Goal: Task Accomplishment & Management: Manage account settings

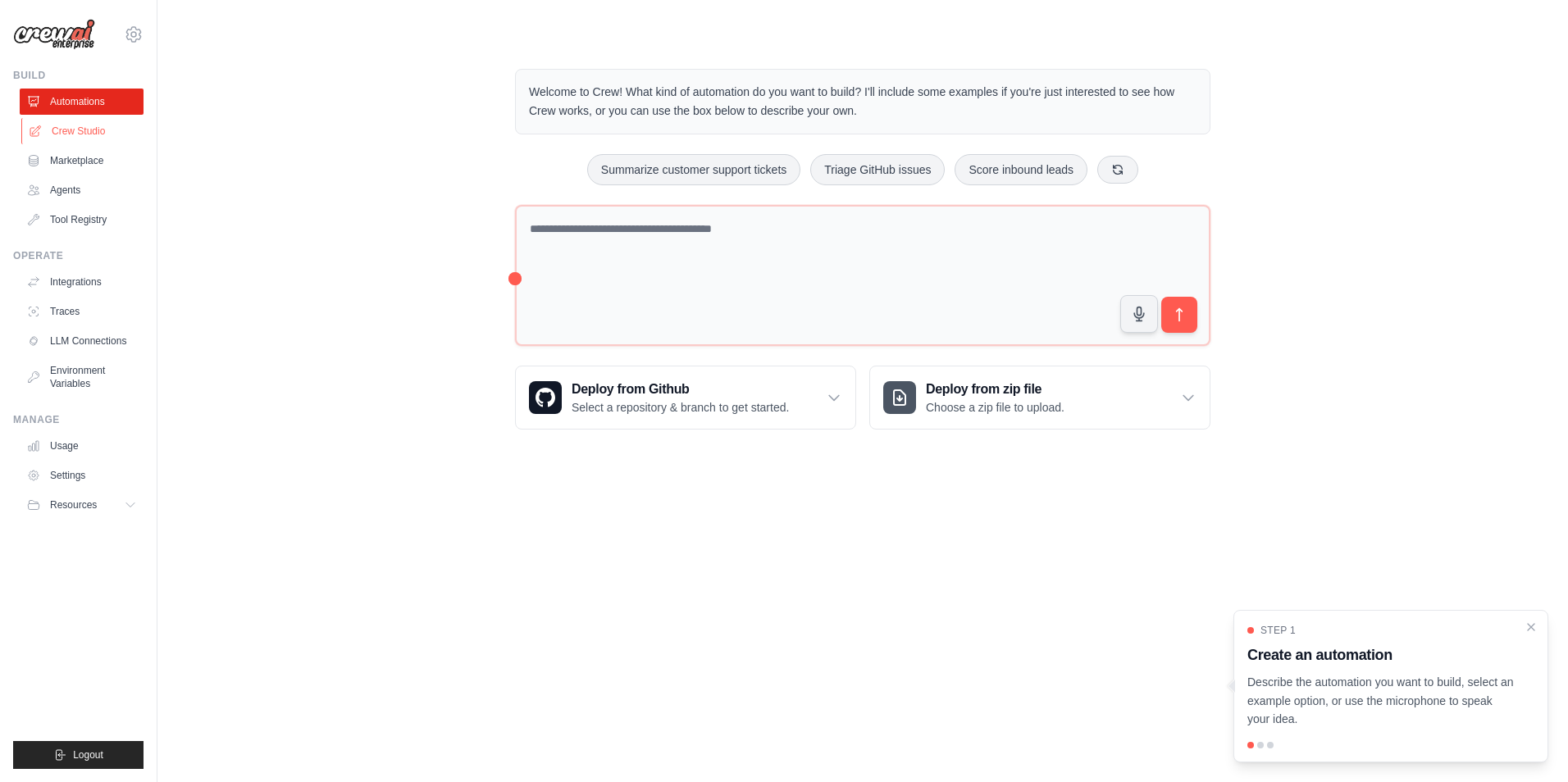
click at [61, 129] on link "Crew Studio" at bounding box center [83, 131] width 124 height 26
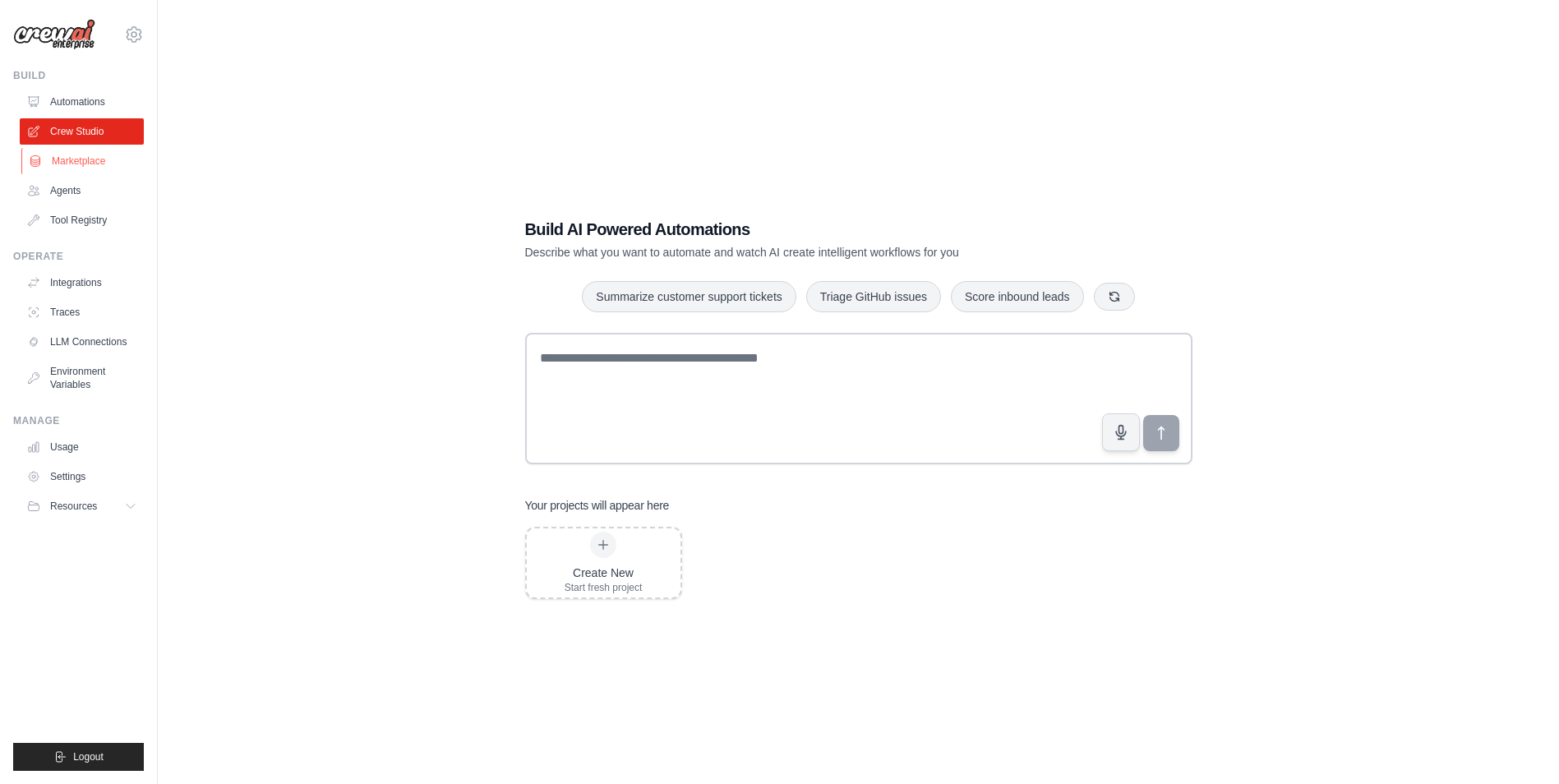
click at [68, 157] on link "Marketplace" at bounding box center [83, 161] width 124 height 27
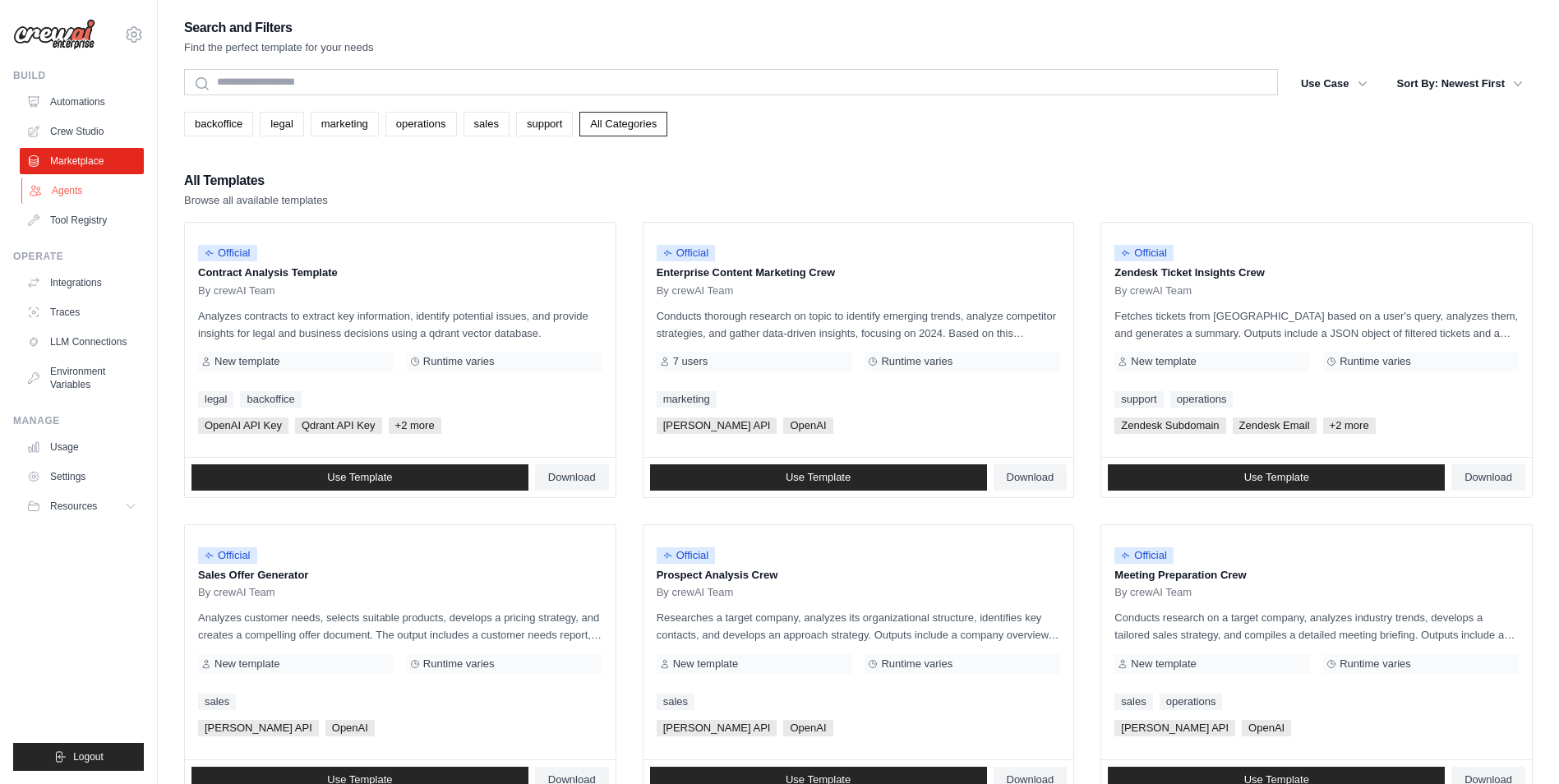
click at [51, 197] on link "Agents" at bounding box center [83, 190] width 124 height 27
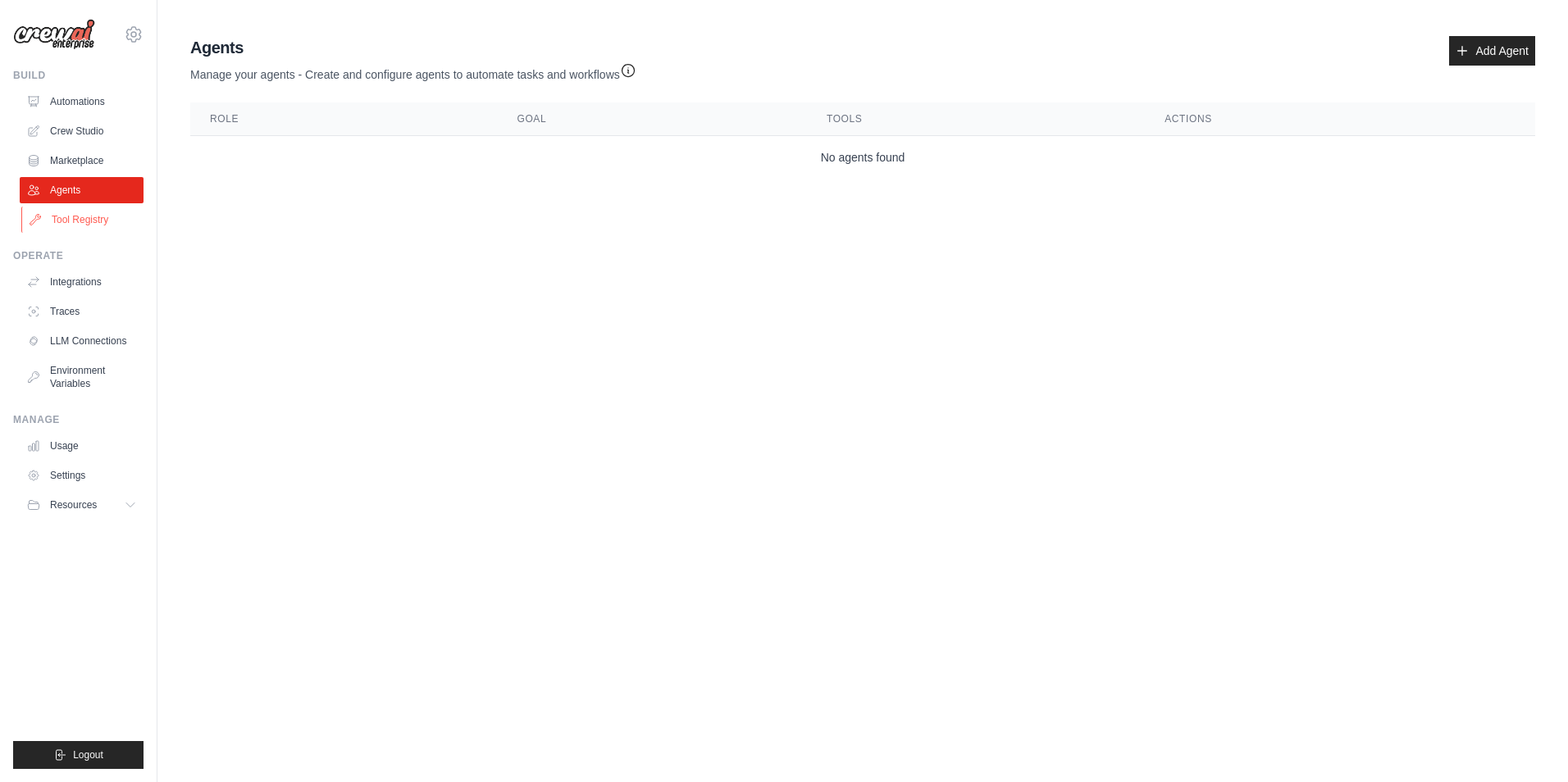
click at [67, 216] on link "Tool Registry" at bounding box center [83, 219] width 124 height 26
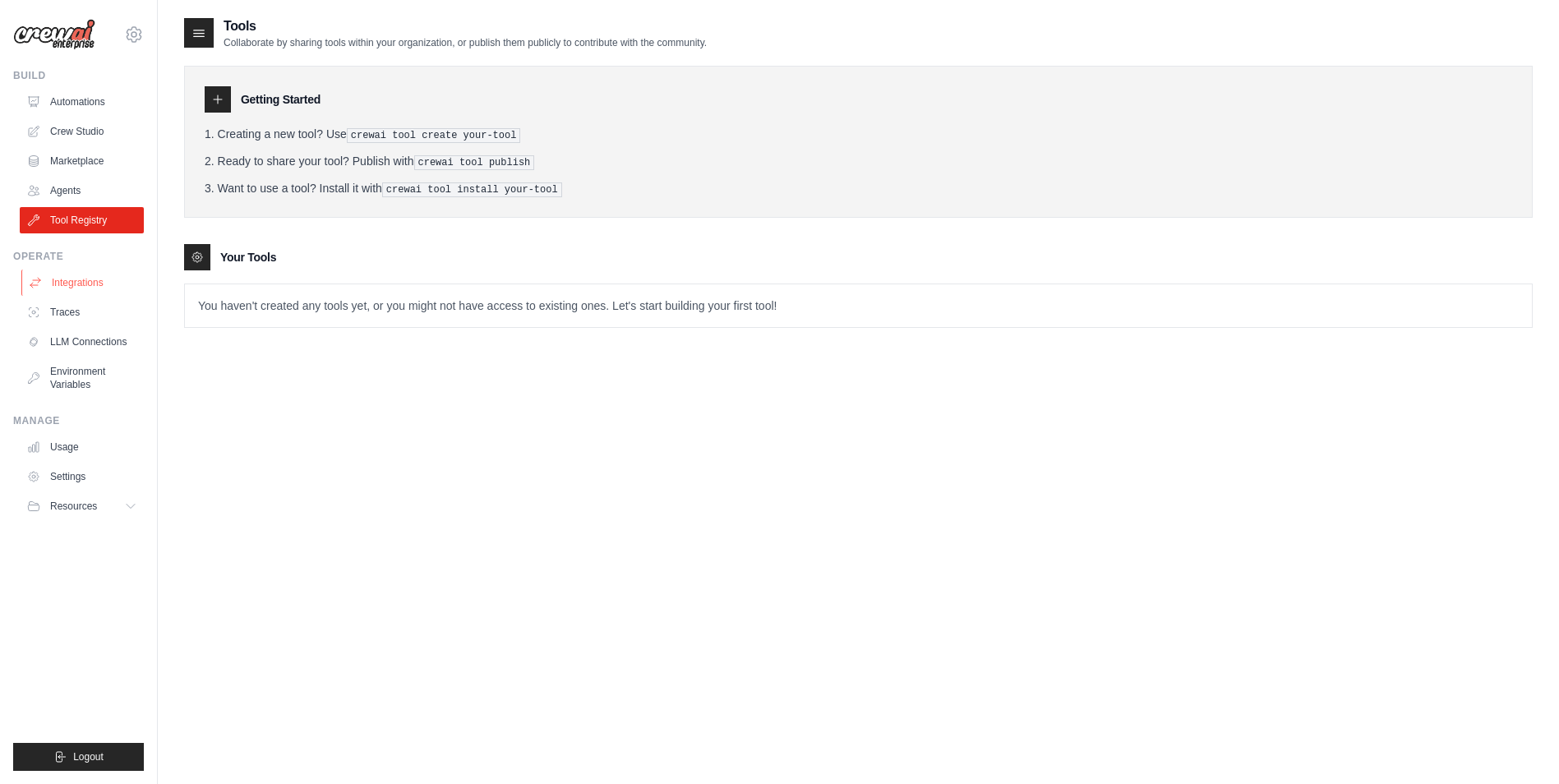
click at [51, 283] on link "Integrations" at bounding box center [83, 282] width 124 height 27
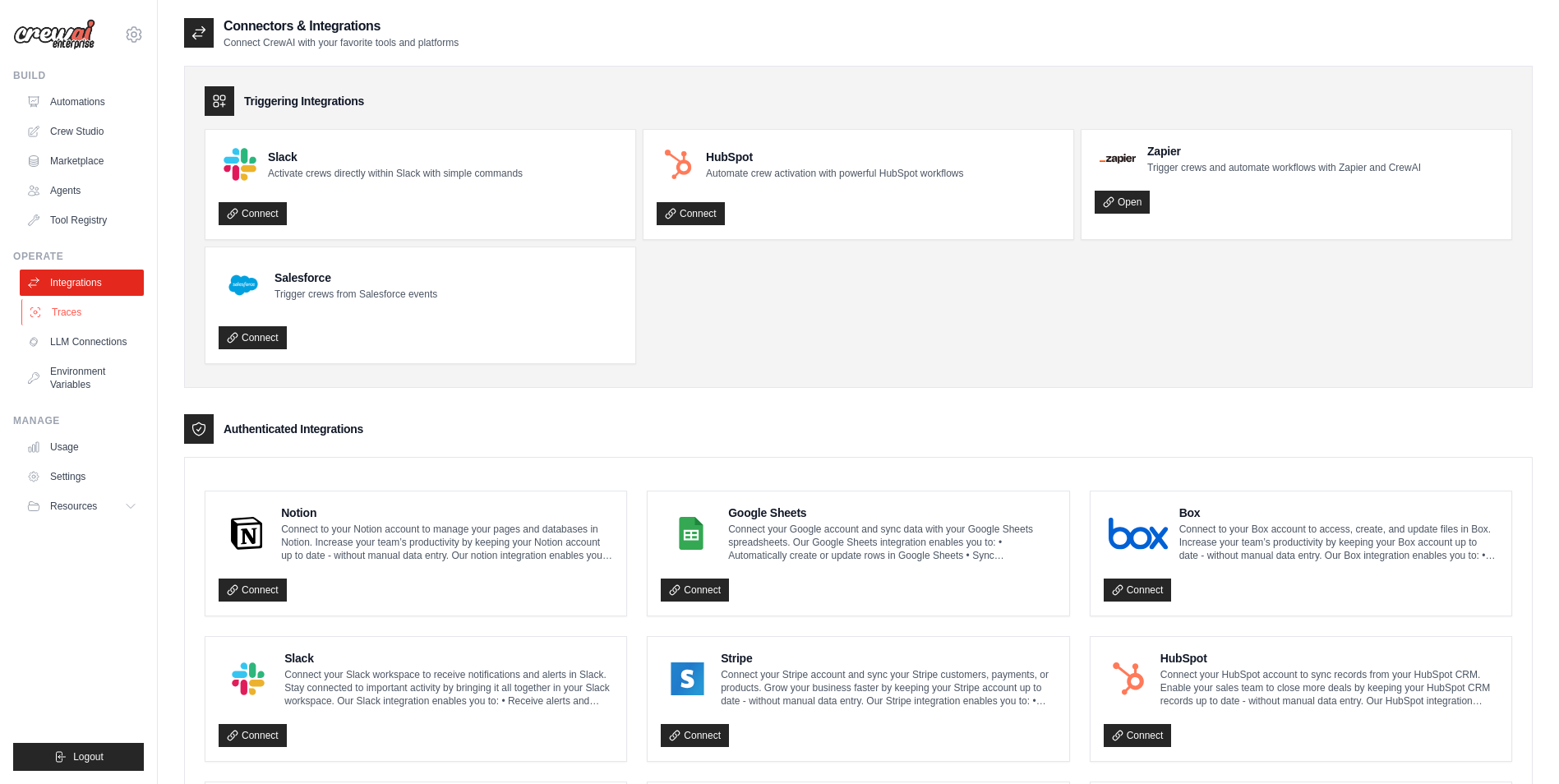
click at [71, 311] on link "Traces" at bounding box center [83, 312] width 124 height 27
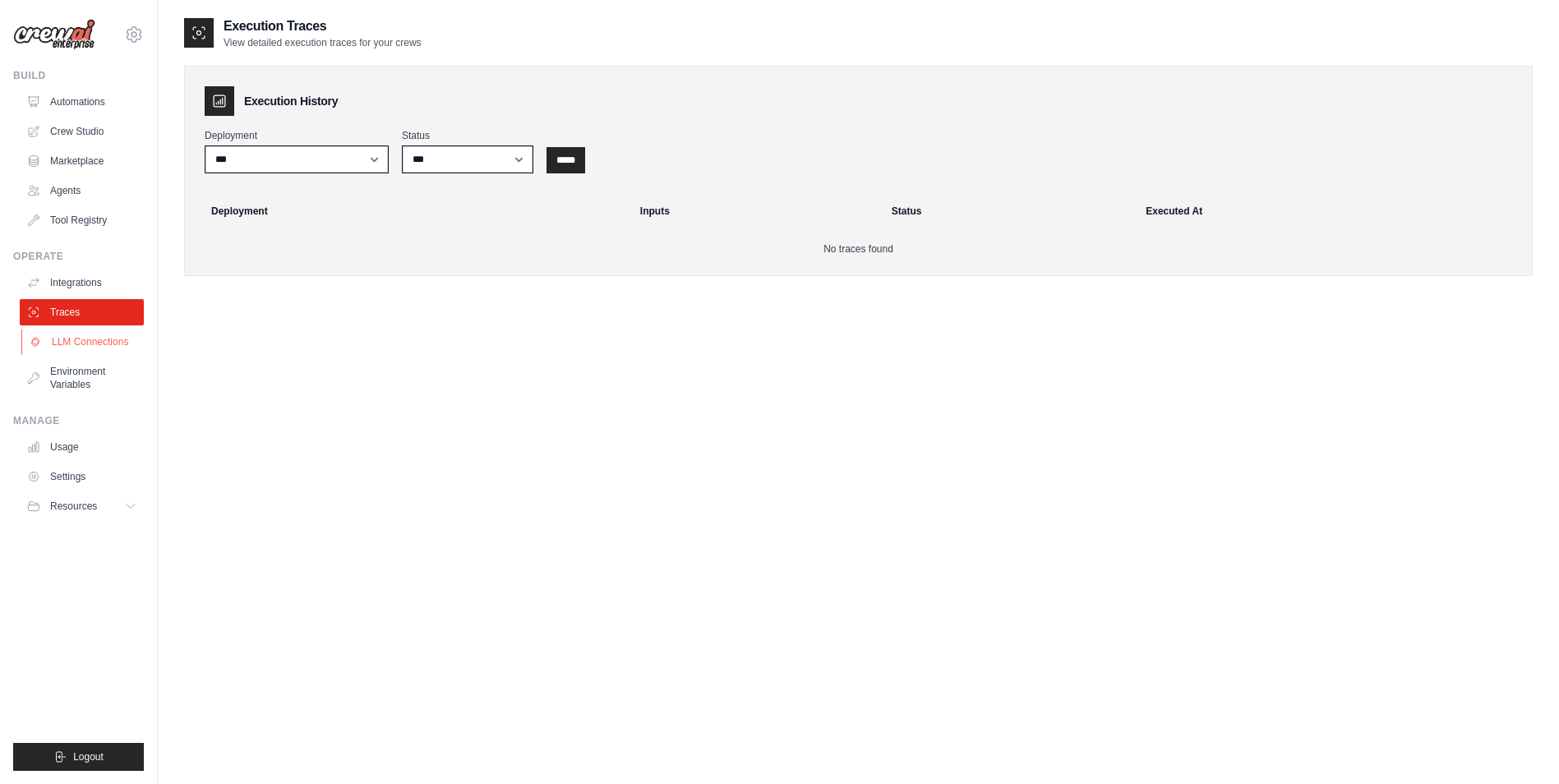
click at [71, 344] on link "LLM Connections" at bounding box center [83, 342] width 124 height 27
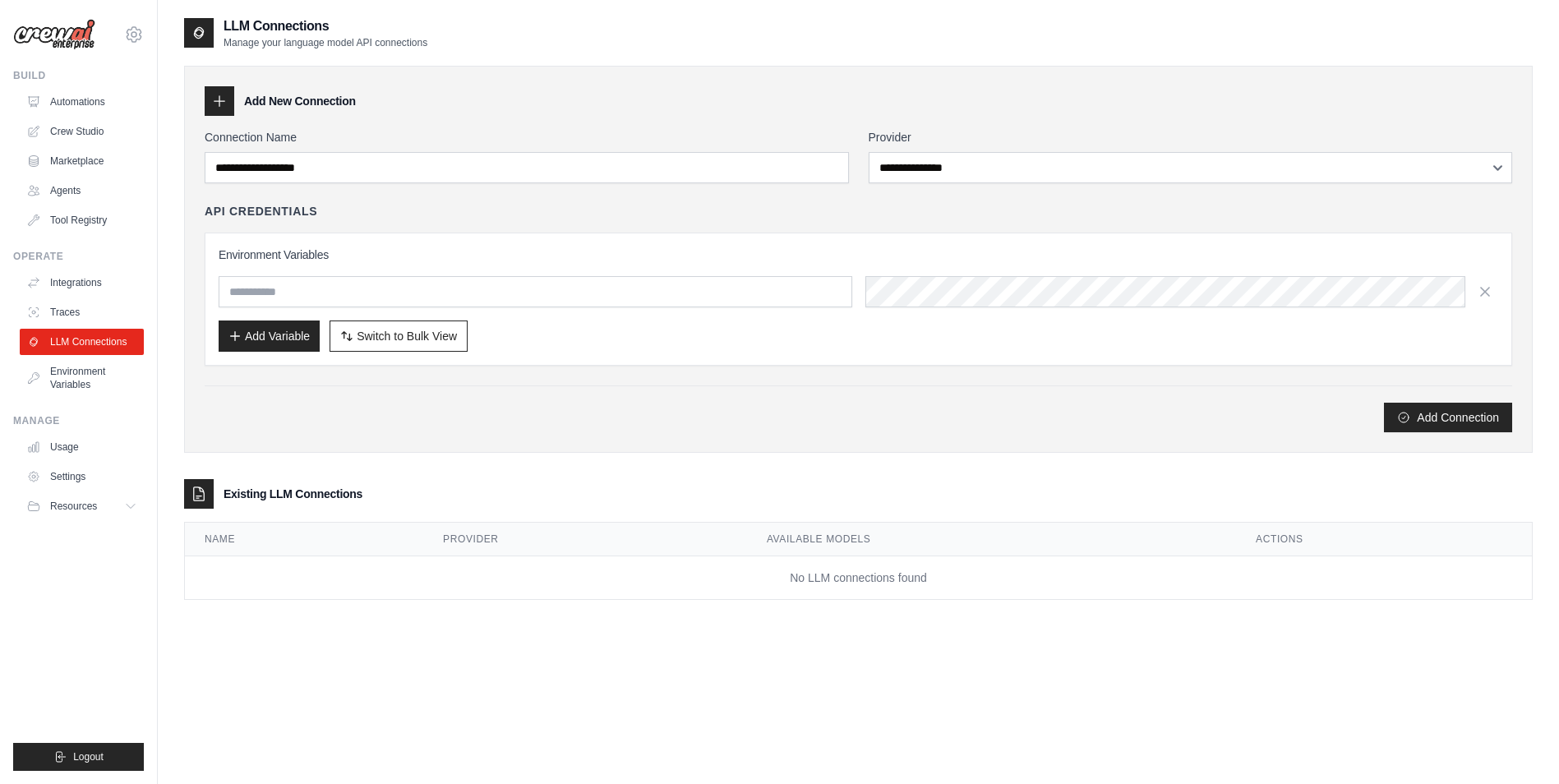
scroll to position [33, 0]
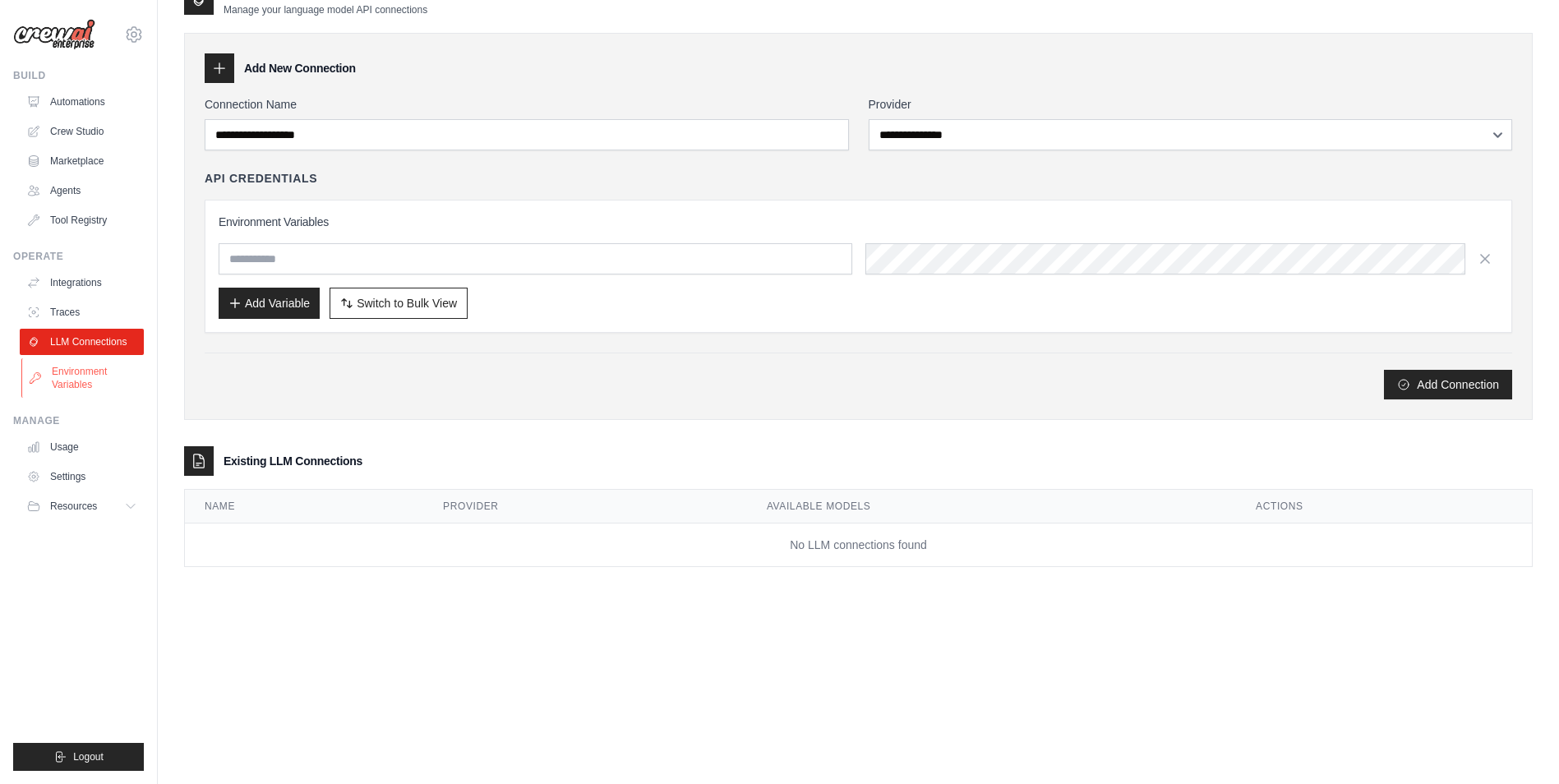
click at [57, 386] on link "Environment Variables" at bounding box center [83, 378] width 124 height 39
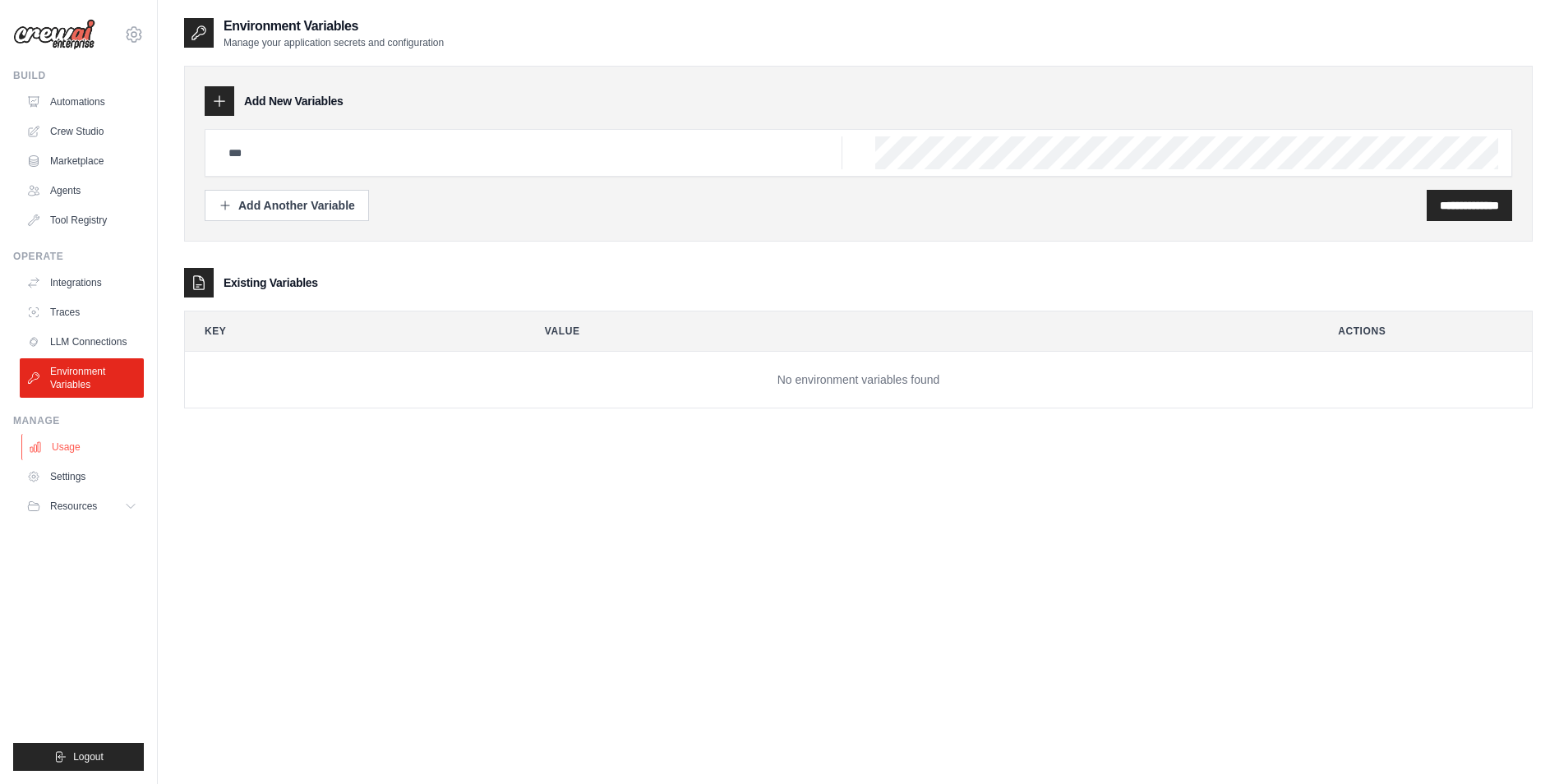
click at [84, 440] on link "Usage" at bounding box center [83, 447] width 124 height 27
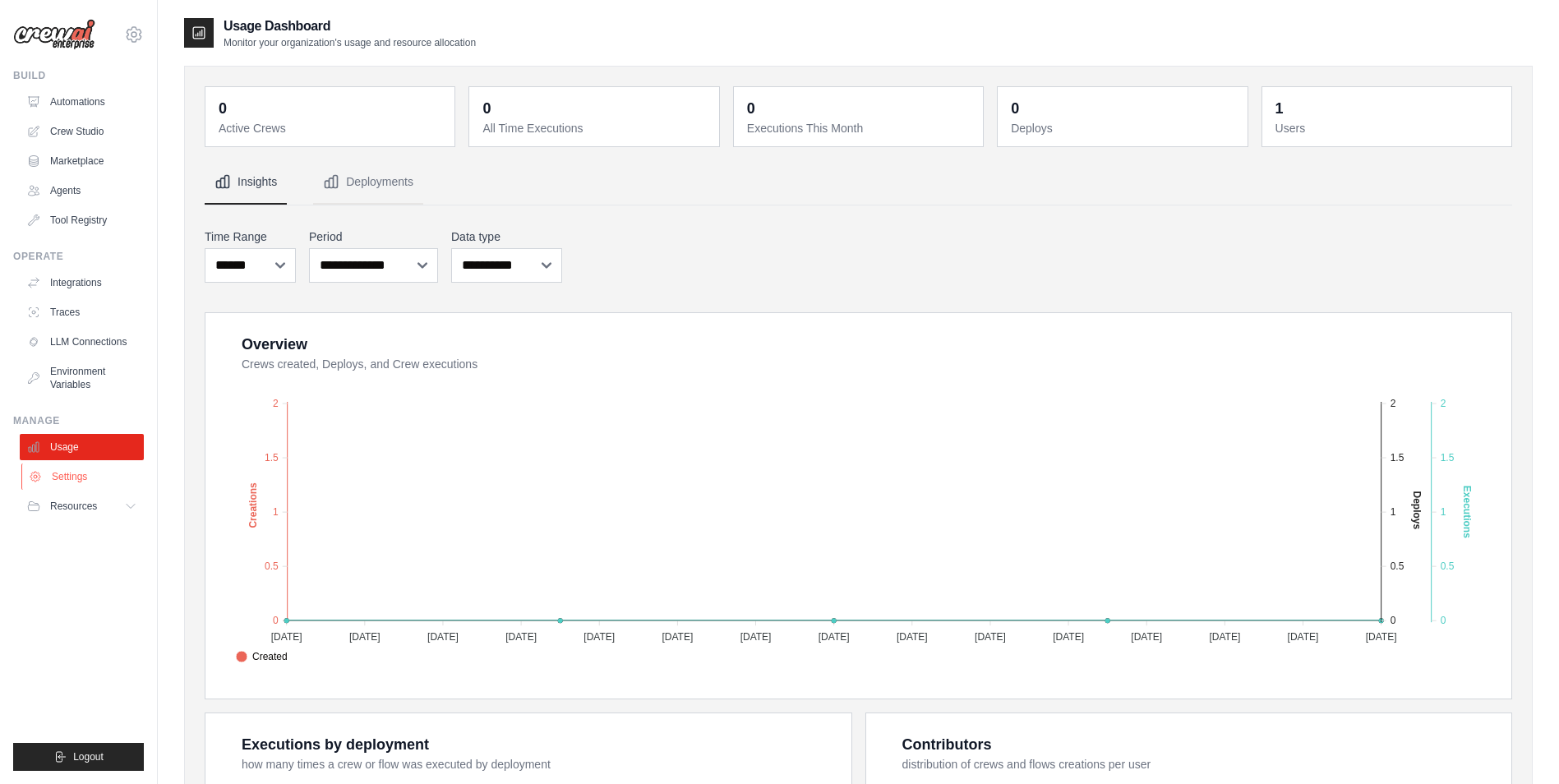
click at [83, 471] on link "Settings" at bounding box center [83, 476] width 124 height 27
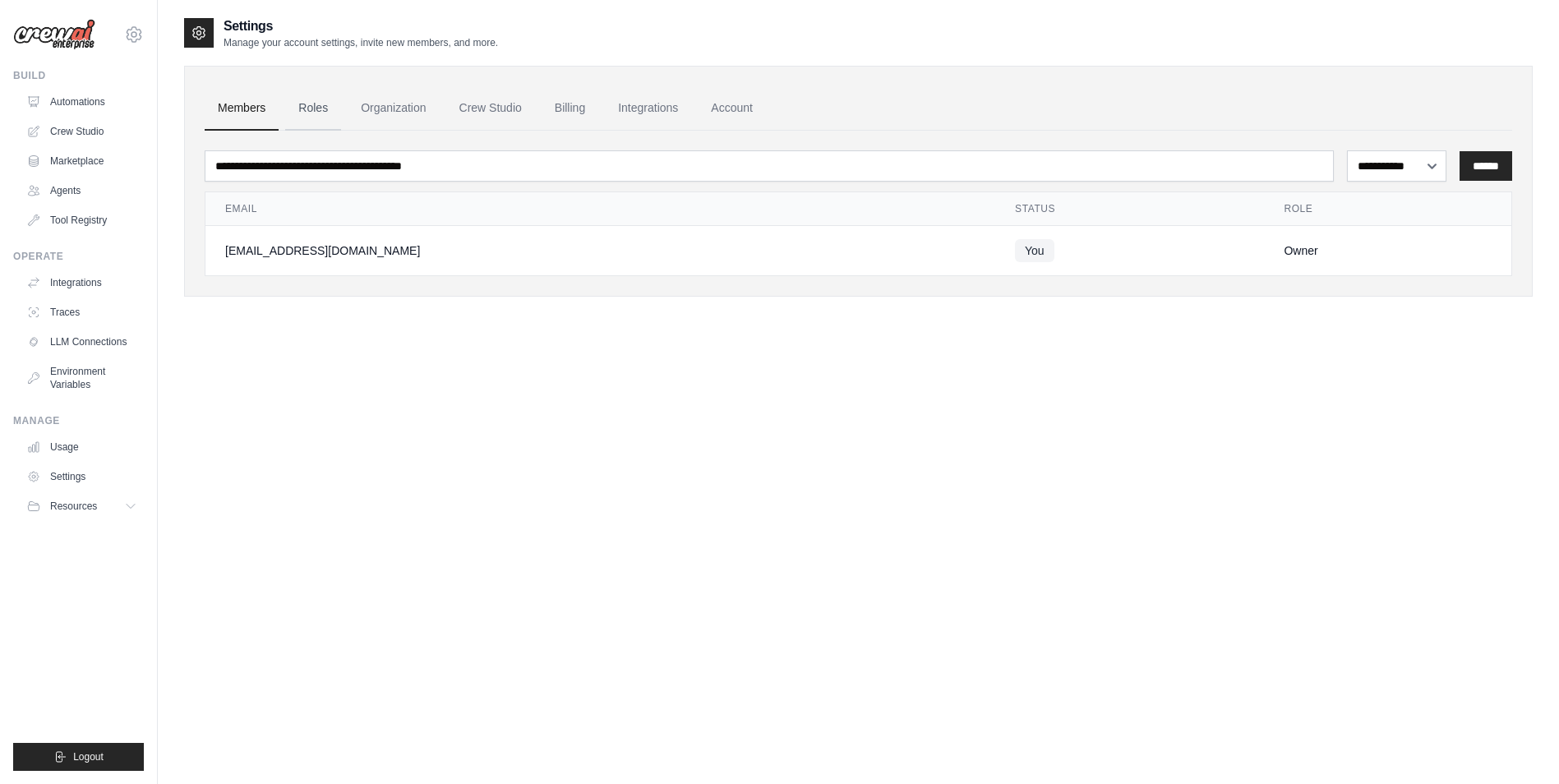
click at [308, 105] on link "Roles" at bounding box center [312, 109] width 56 height 45
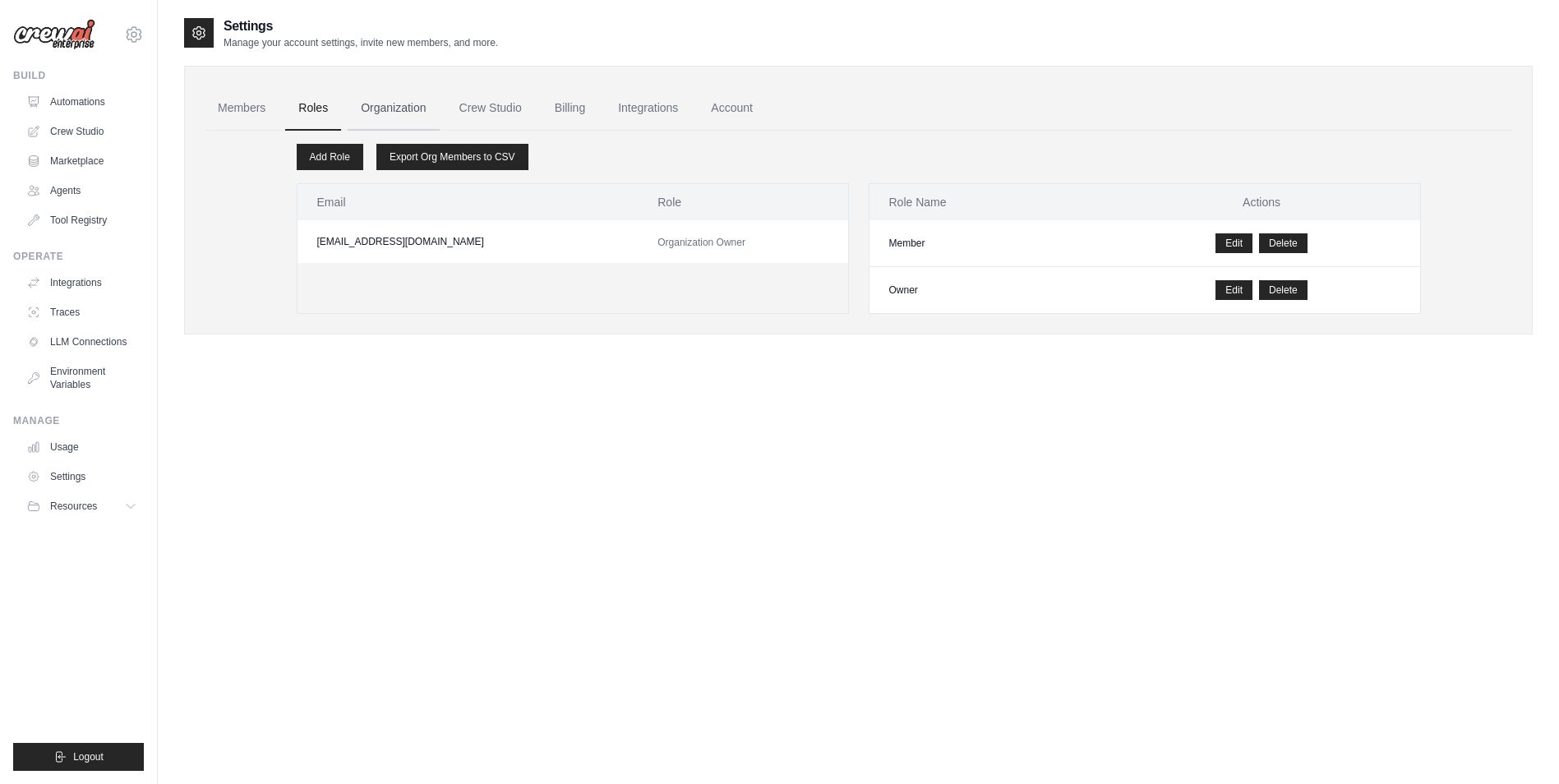
click at [409, 103] on link "Organization" at bounding box center [393, 109] width 92 height 45
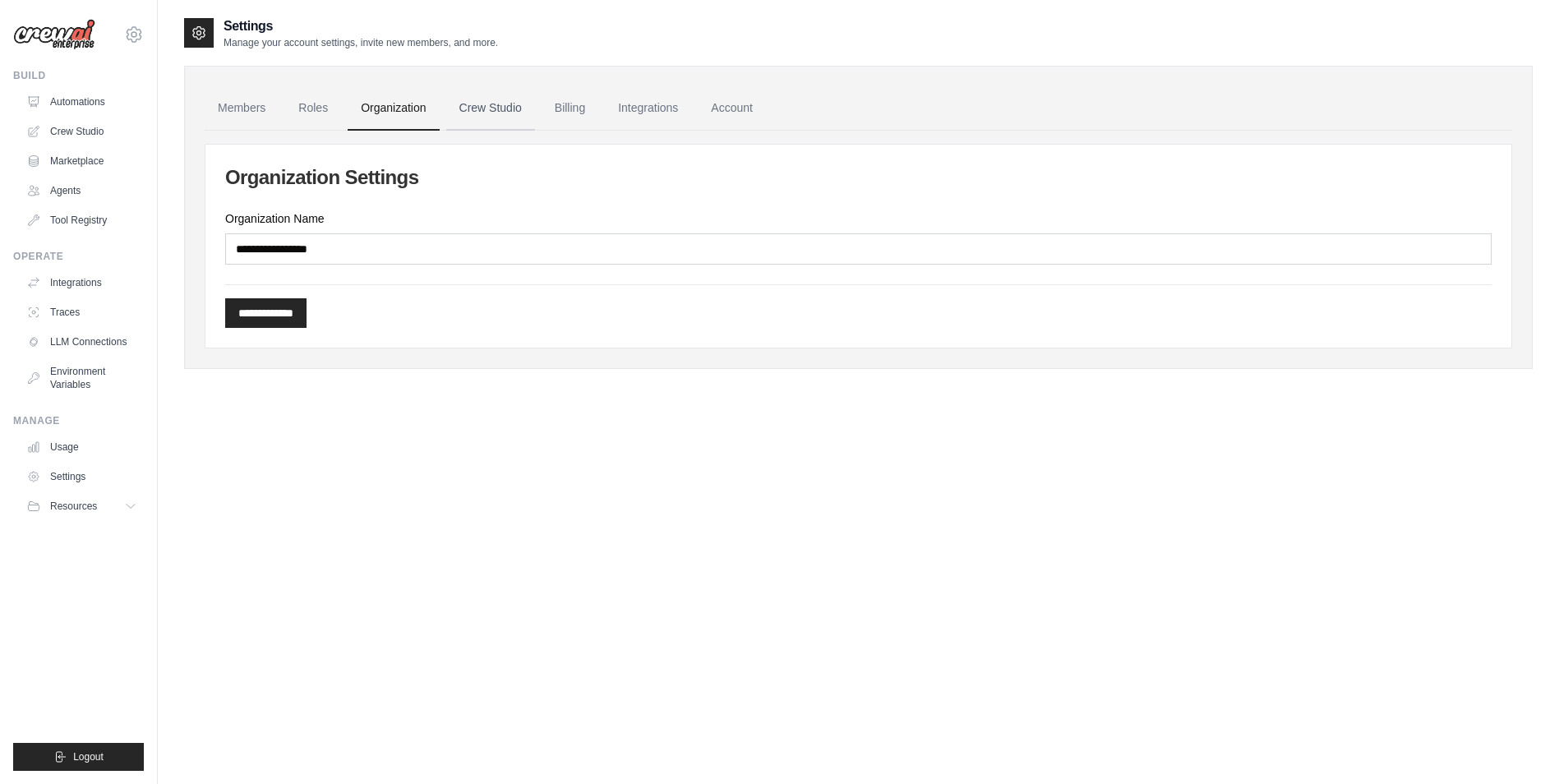
click at [485, 110] on link "Crew Studio" at bounding box center [491, 109] width 89 height 45
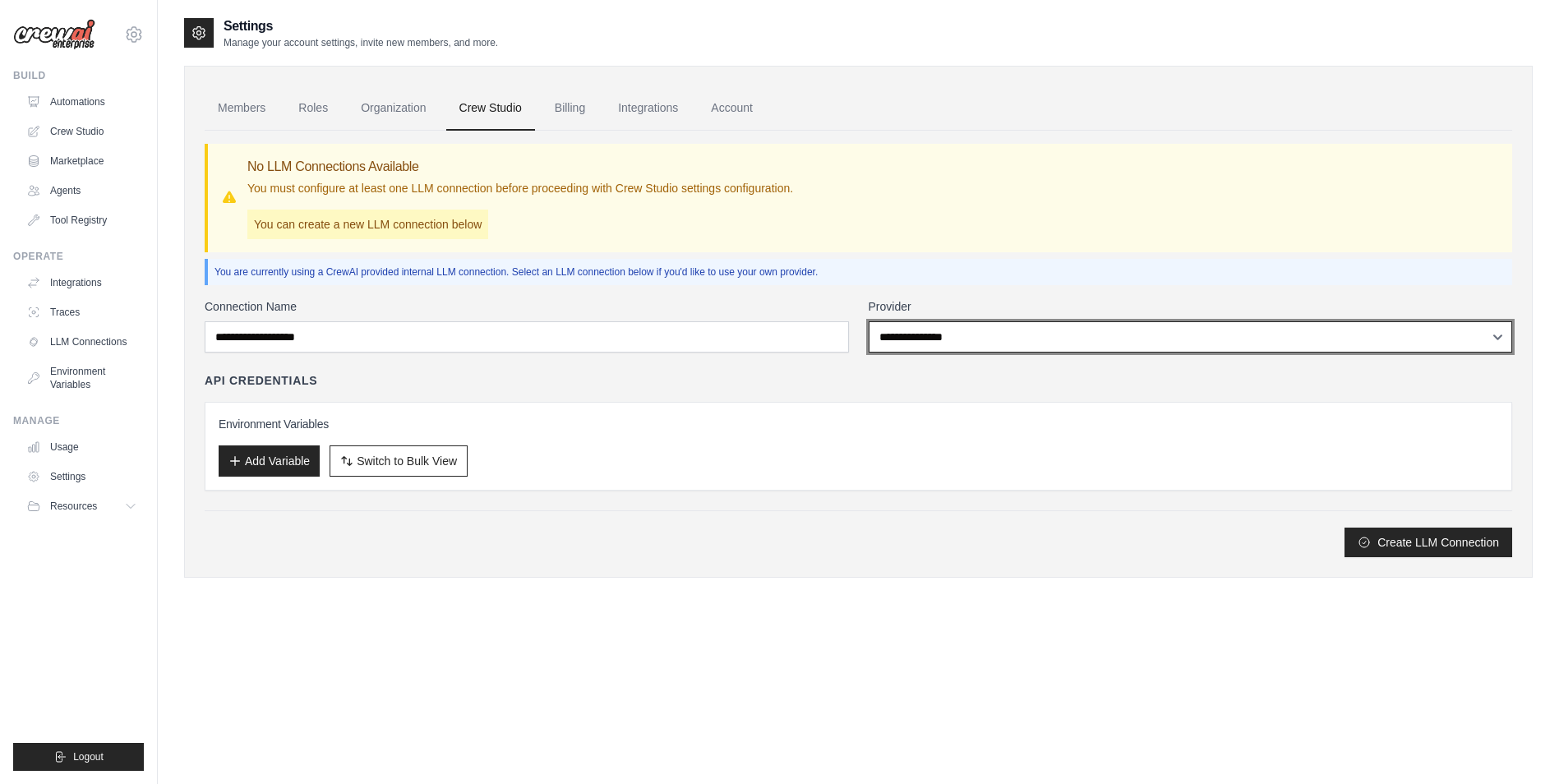
click at [1021, 349] on select "**********" at bounding box center [1191, 336] width 645 height 31
select select "*********"
click at [869, 321] on select "**********" at bounding box center [1191, 336] width 645 height 31
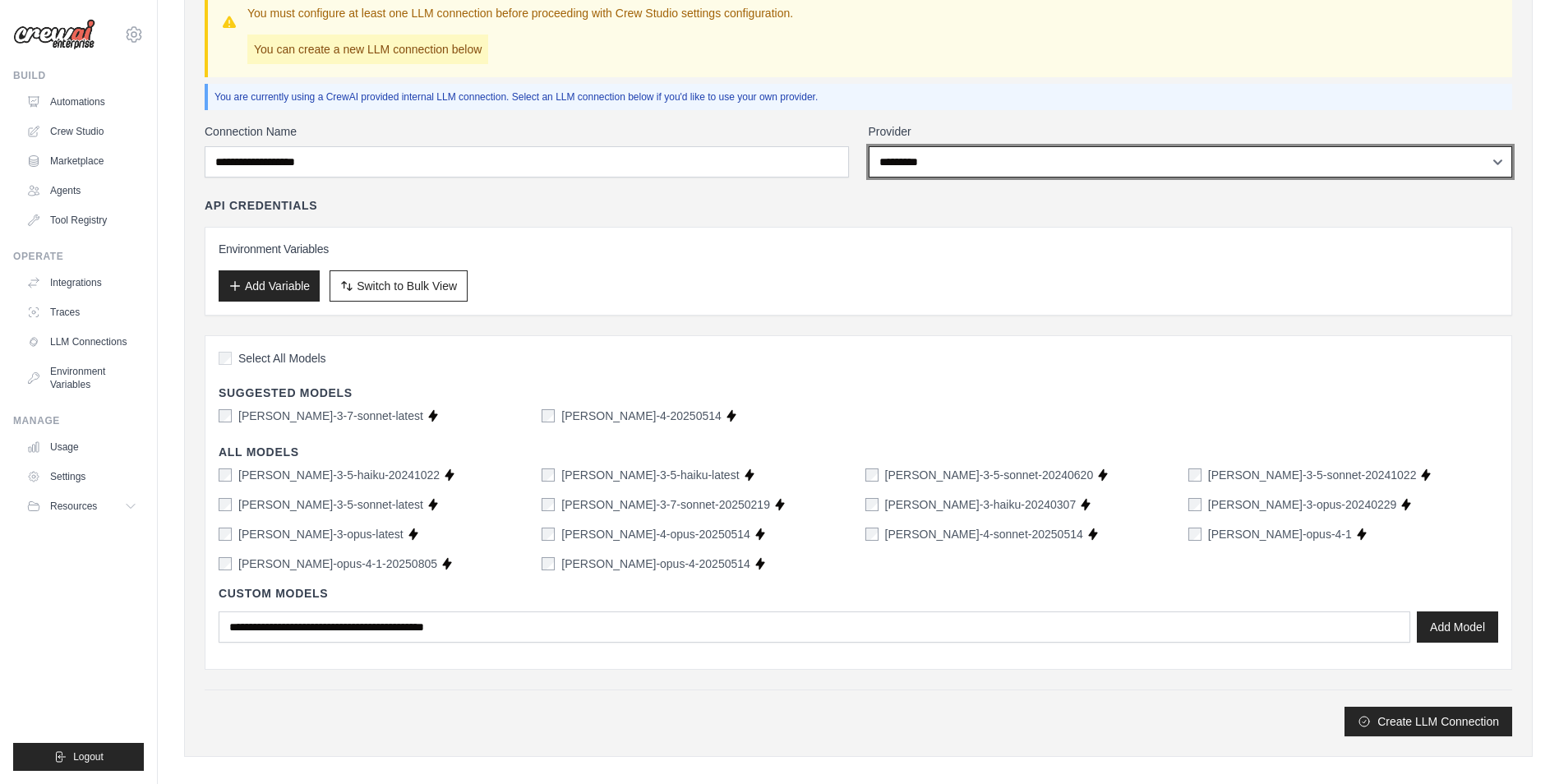
scroll to position [191, 0]
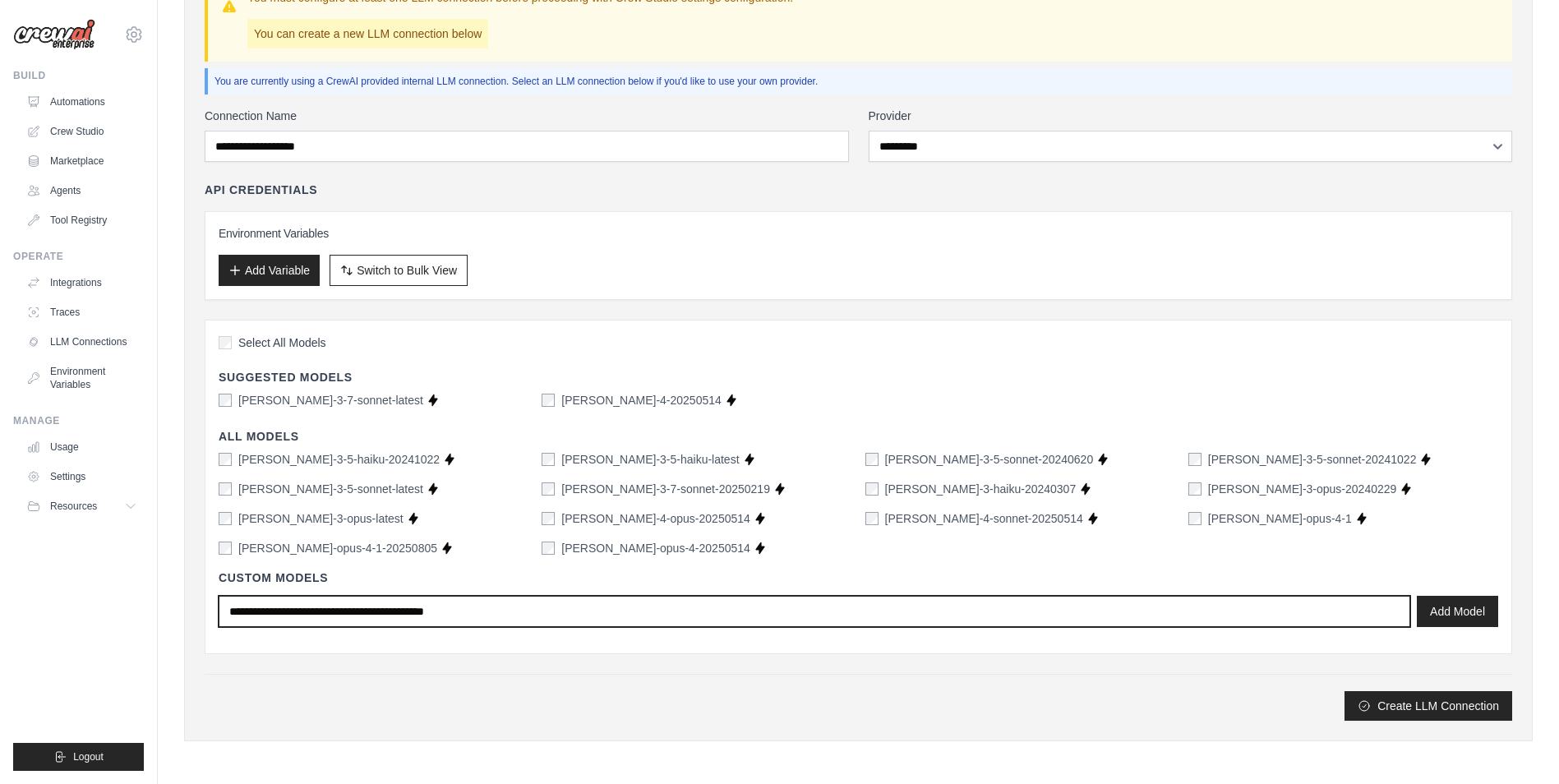
click at [630, 616] on input "text" at bounding box center [814, 611] width 1192 height 31
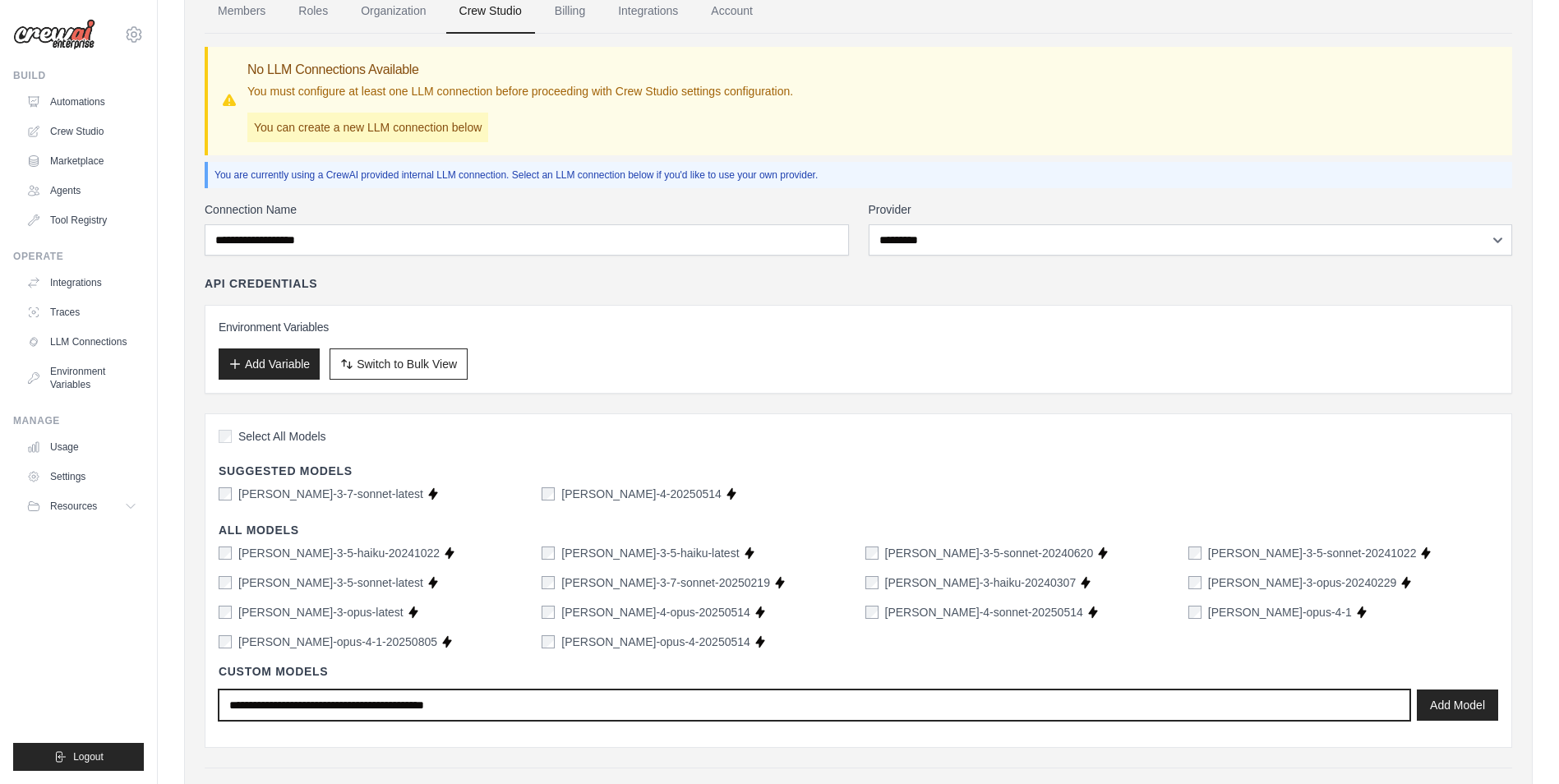
scroll to position [0, 0]
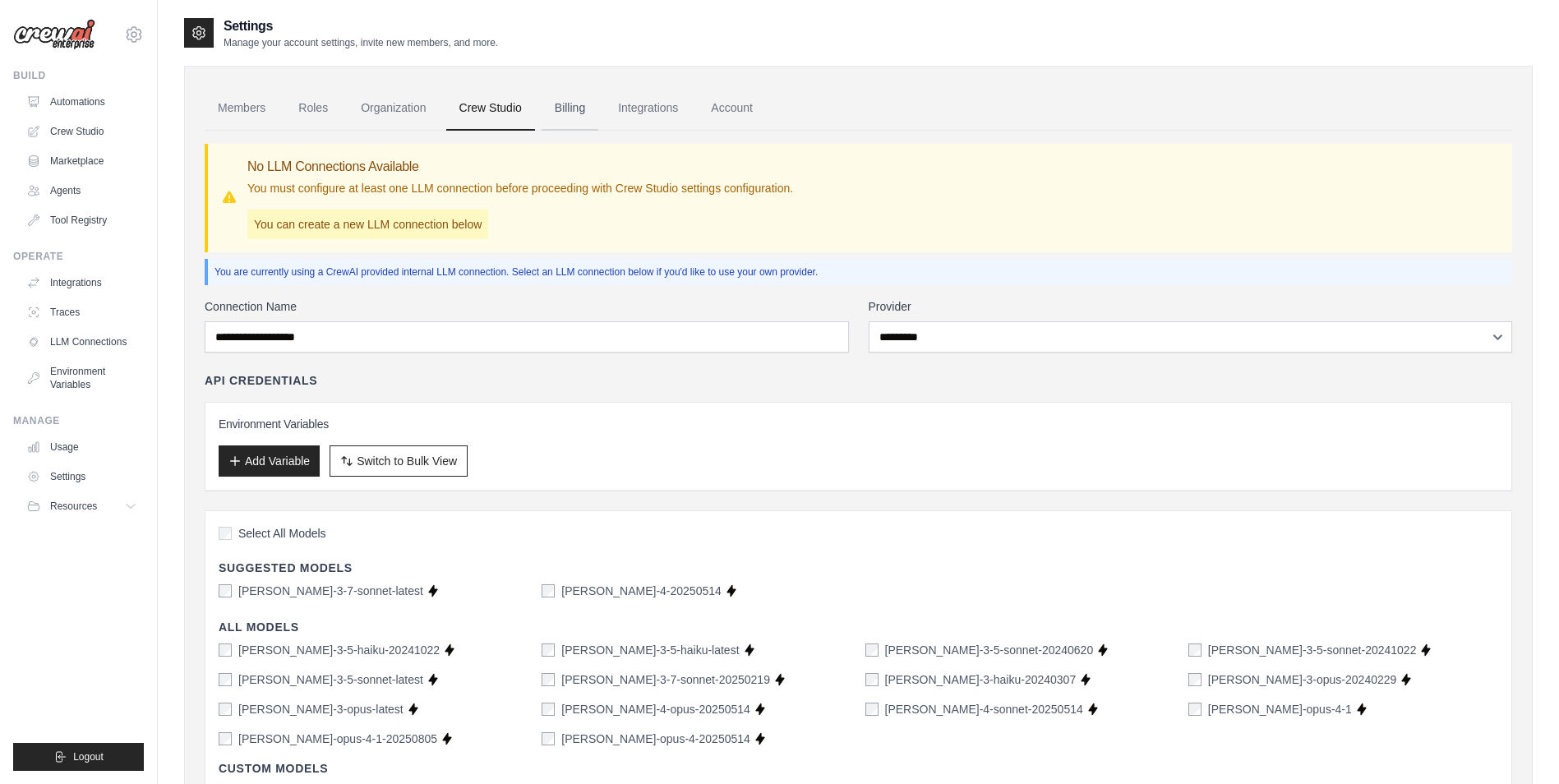
click at [568, 116] on link "Billing" at bounding box center [570, 109] width 57 height 45
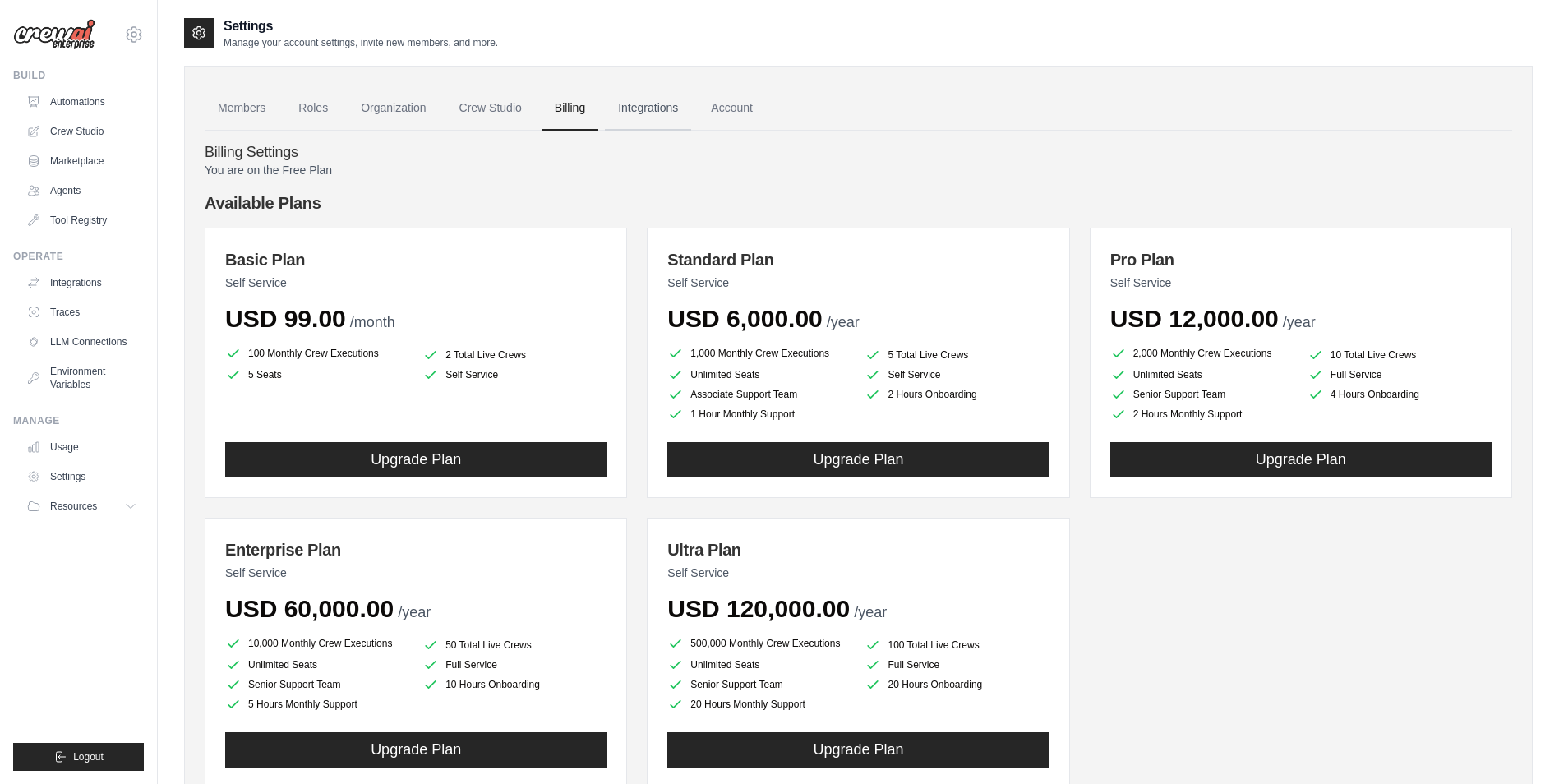
click at [641, 115] on link "Integrations" at bounding box center [648, 109] width 86 height 45
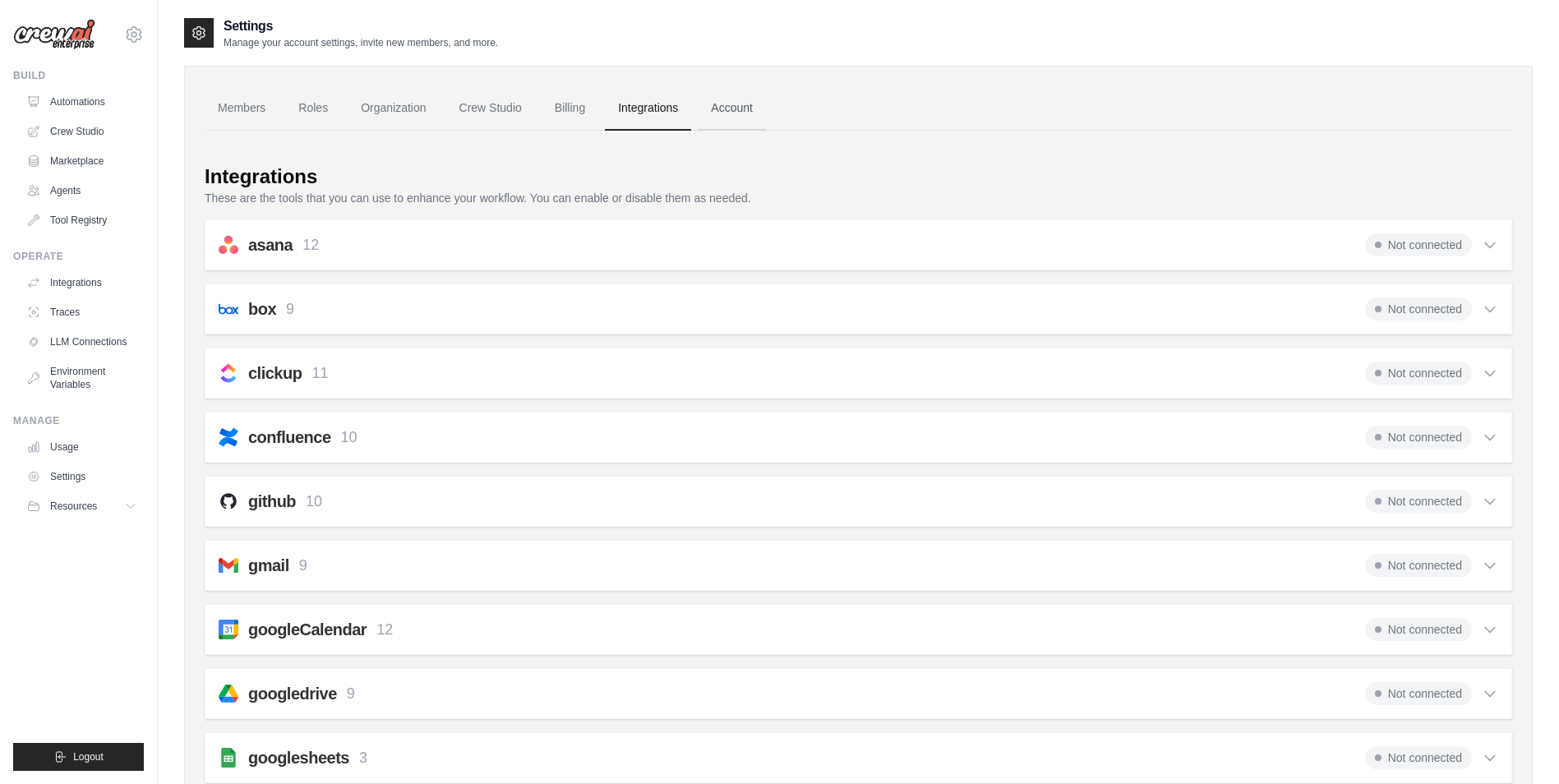
click at [724, 108] on link "Account" at bounding box center [732, 109] width 68 height 45
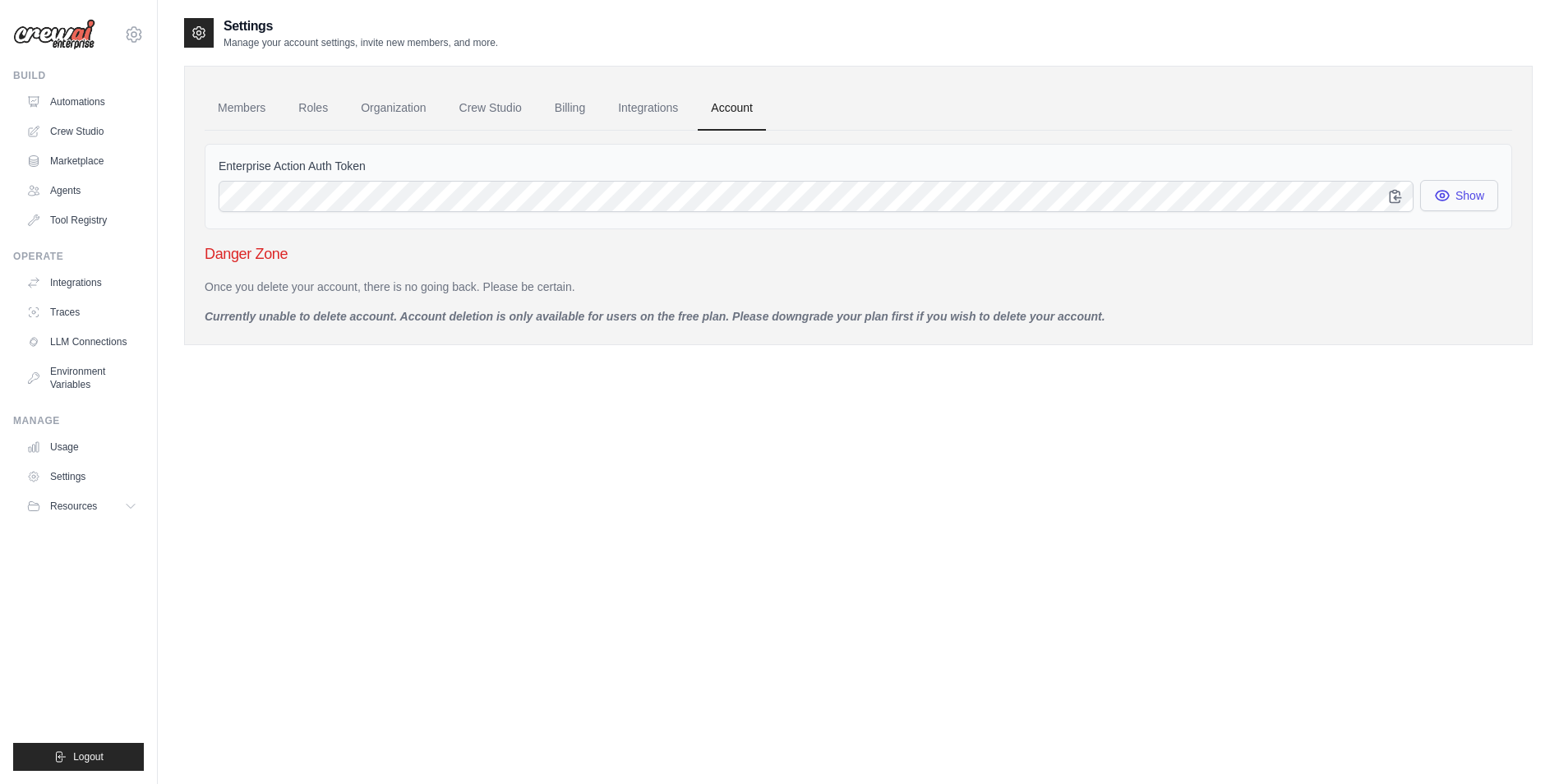
click at [1467, 202] on button "Show" at bounding box center [1459, 195] width 78 height 31
click at [206, 292] on p "Once you delete your account, there is no going back. Please be certain." at bounding box center [858, 286] width 1307 height 16
click at [599, 268] on div "Danger Zone Once you delete your account, there is no going back. Please be cer…" at bounding box center [858, 283] width 1307 height 82
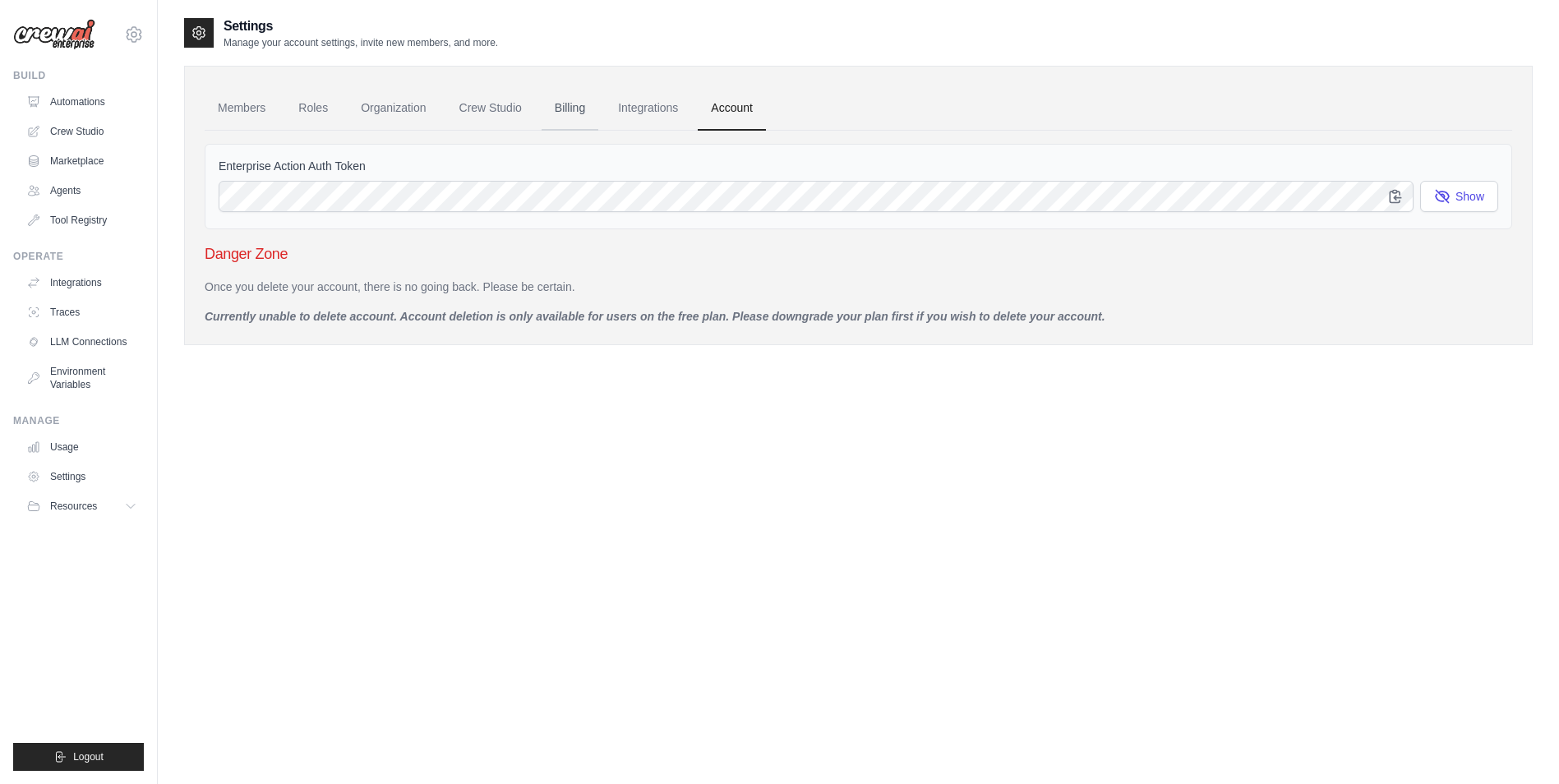
click at [575, 116] on link "Billing" at bounding box center [570, 109] width 57 height 45
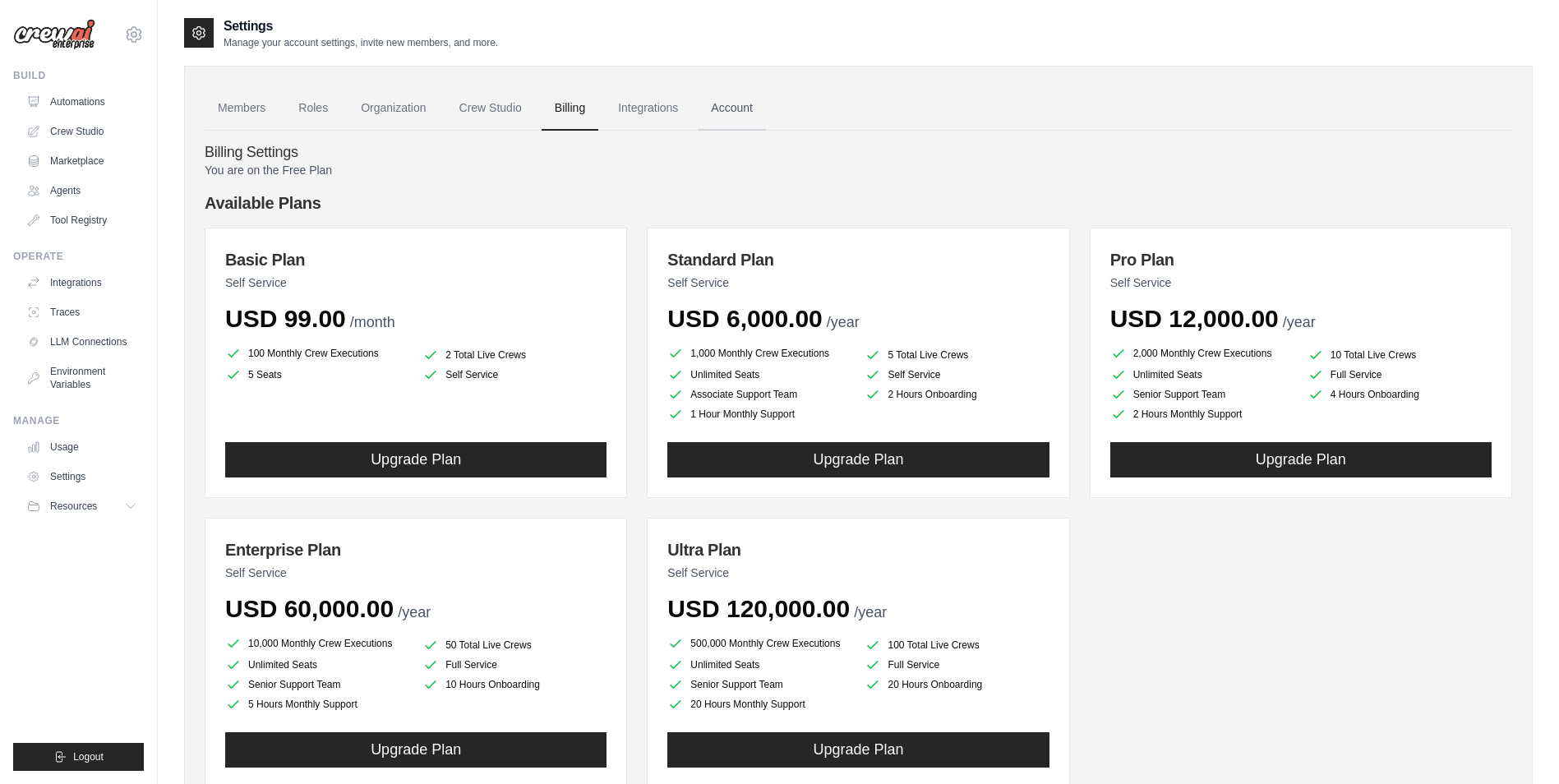
click at [735, 117] on link "Account" at bounding box center [732, 109] width 68 height 45
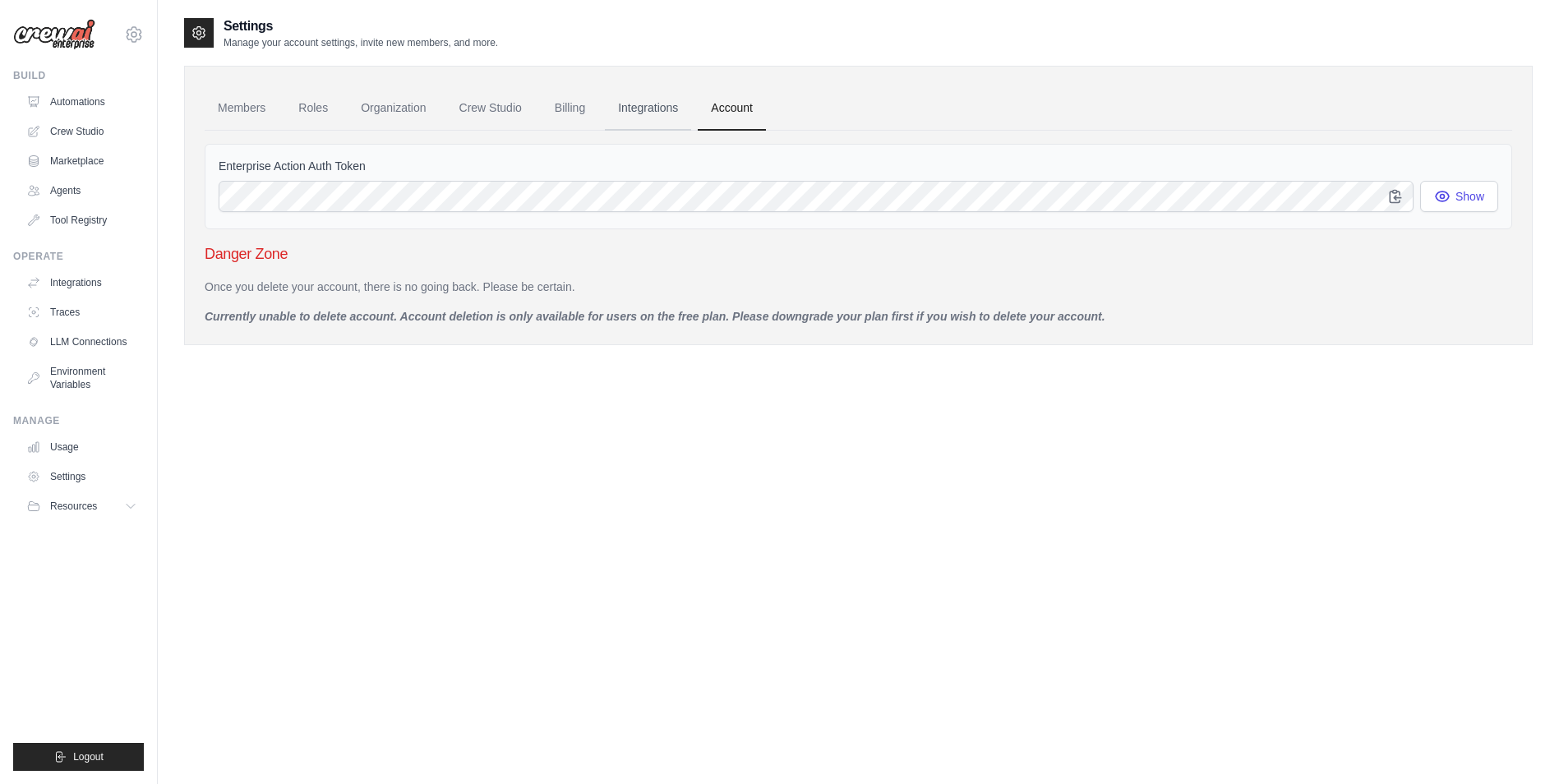
click at [646, 104] on link "Integrations" at bounding box center [648, 109] width 86 height 45
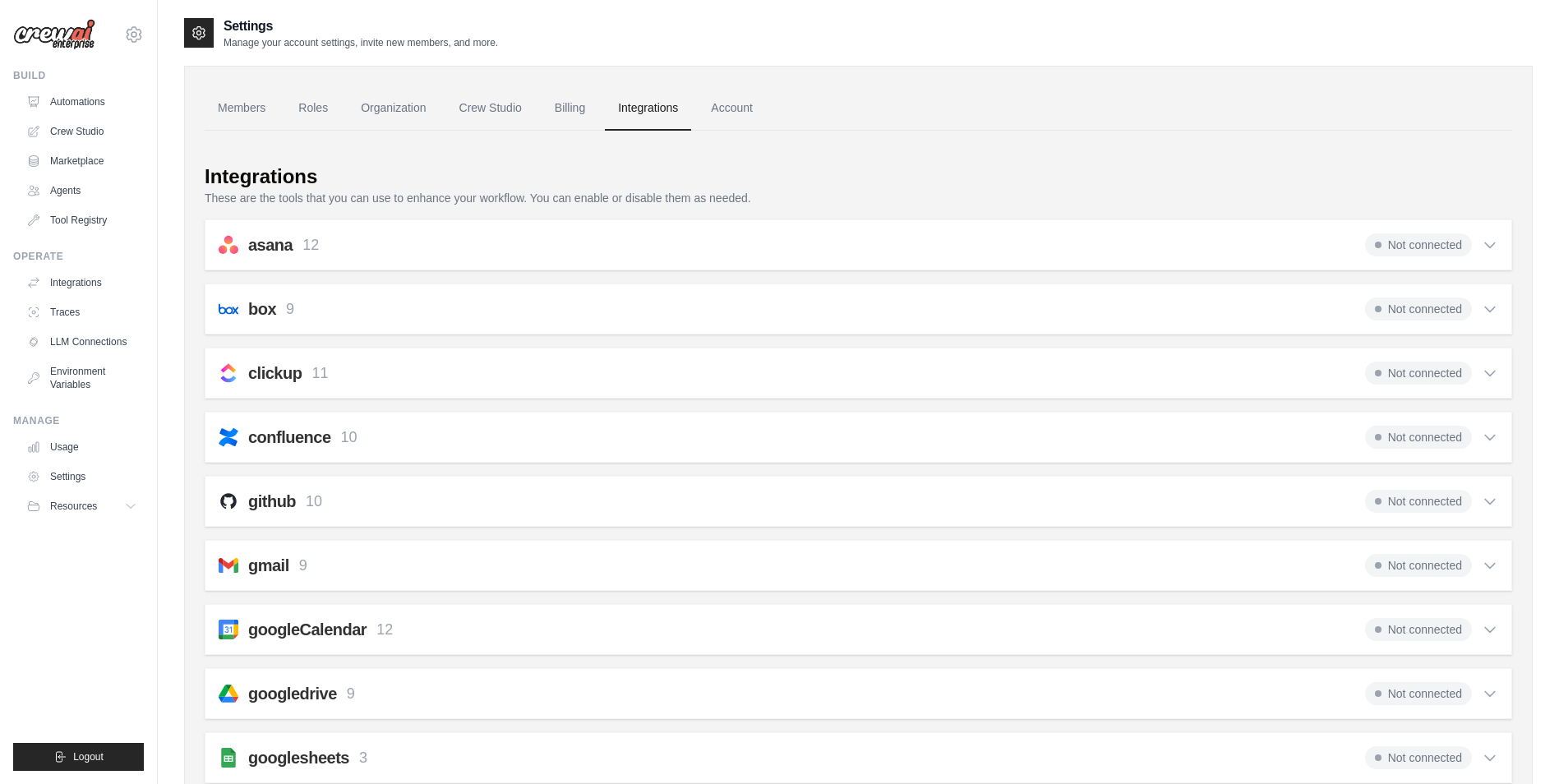
click at [1485, 247] on icon at bounding box center [1490, 244] width 16 height 16
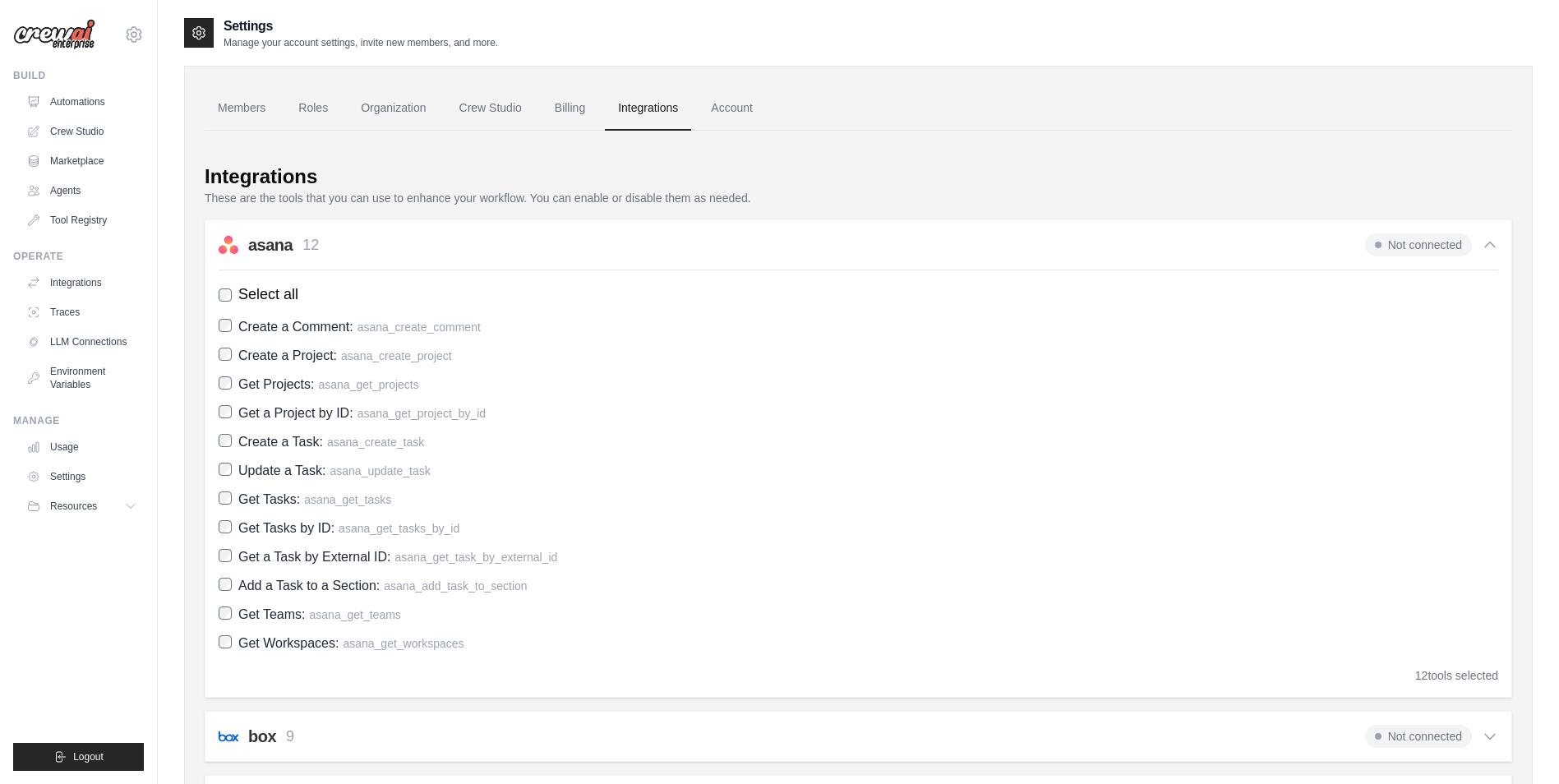
click at [471, 257] on div "asana 12 Not connected Select all Create a Comment: asana_create_comment Create…" at bounding box center [858, 458] width 1307 height 478
click at [421, 246] on div "asana 12 Not connected" at bounding box center [858, 245] width 1280 height 23
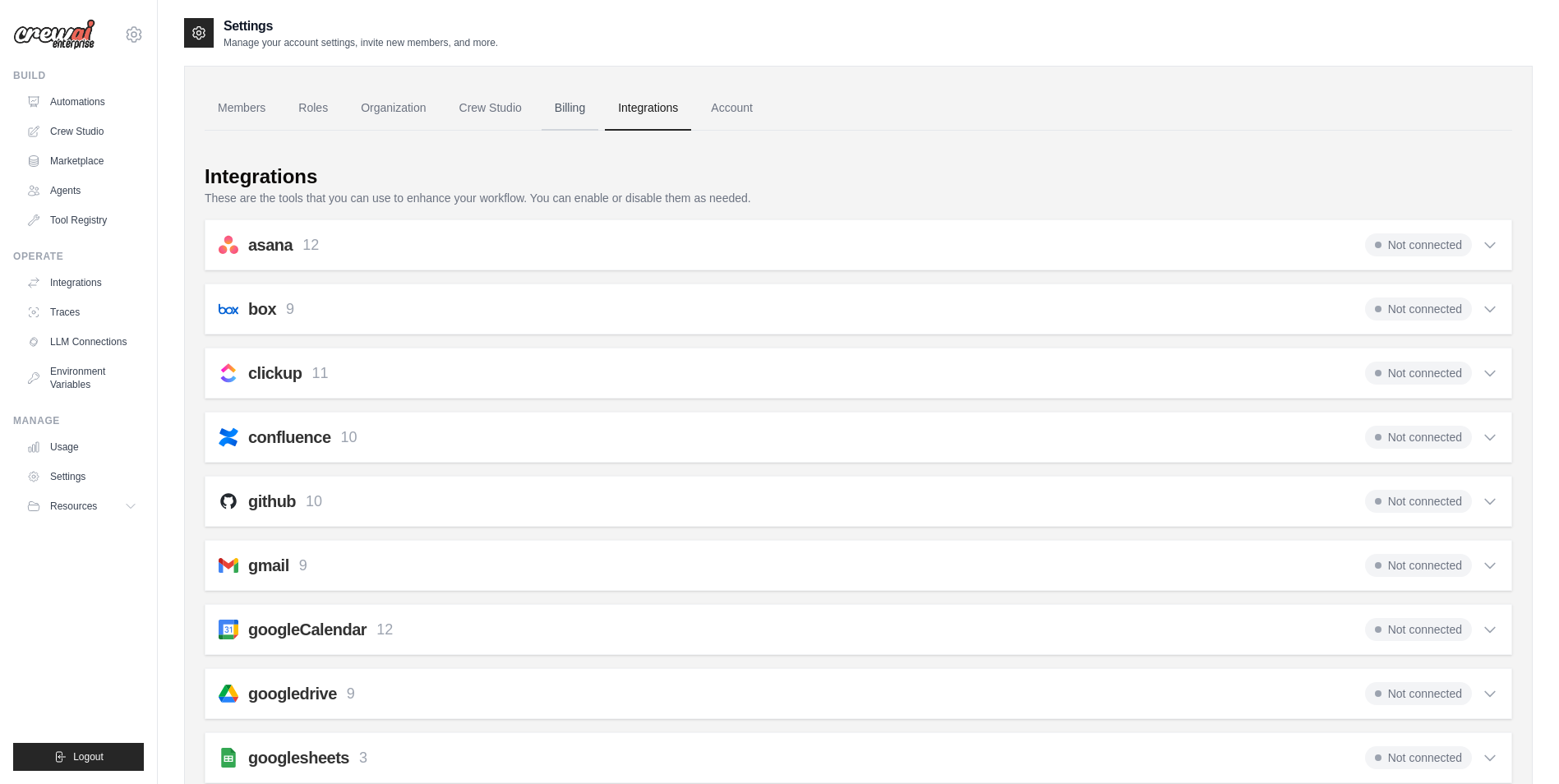
click at [569, 122] on link "Billing" at bounding box center [570, 109] width 57 height 45
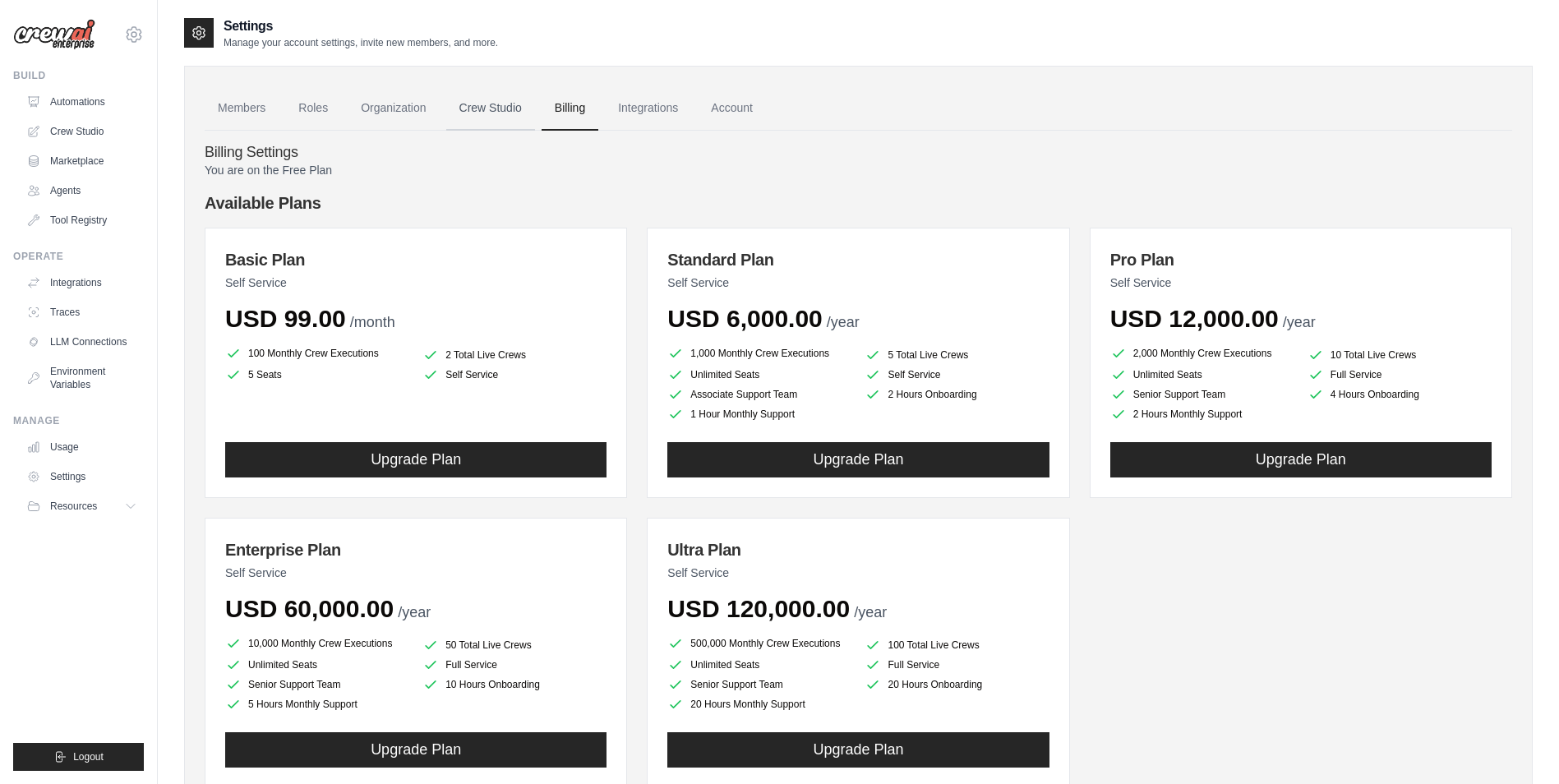
click at [506, 128] on link "Crew Studio" at bounding box center [491, 109] width 89 height 45
